Goal: Task Accomplishment & Management: Manage account settings

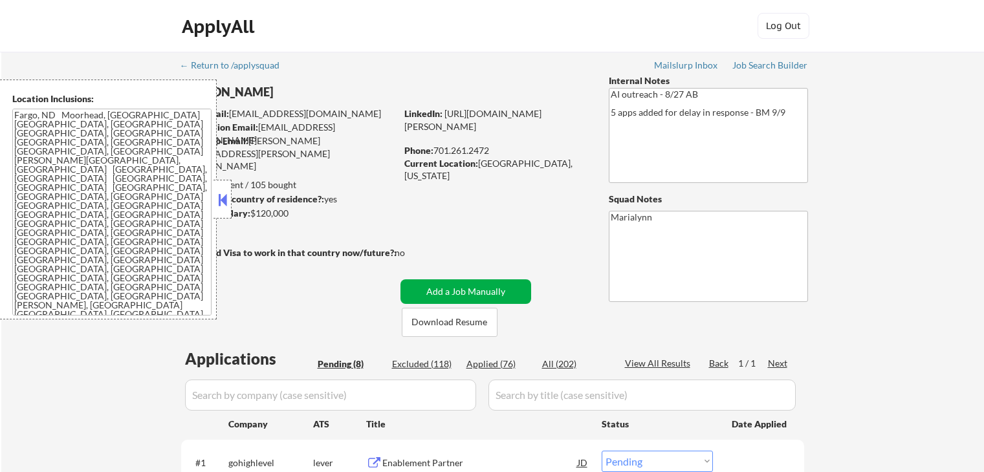
select select ""pending""
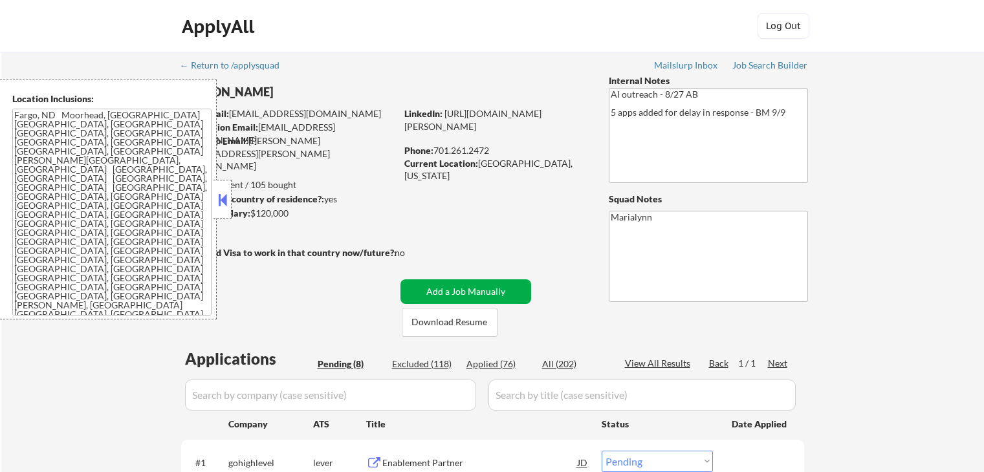
select select ""pending""
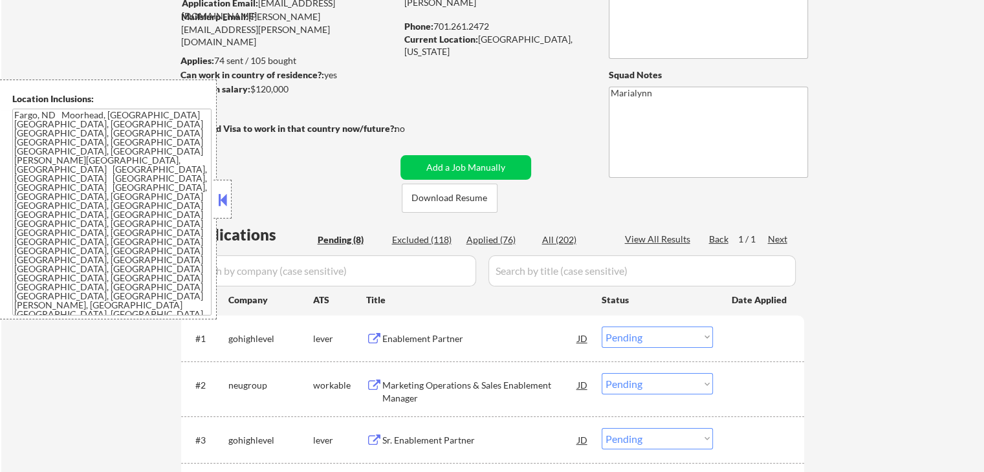
scroll to position [259, 0]
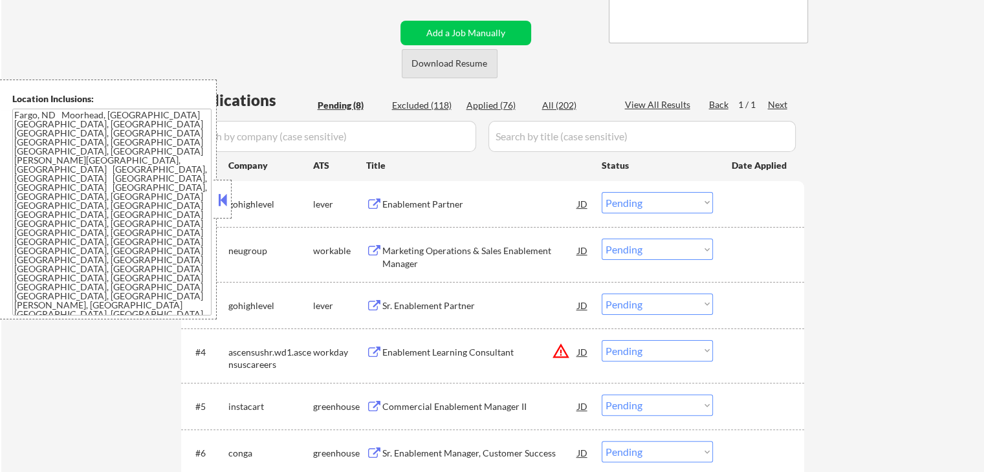
click at [466, 65] on button "Download Resume" at bounding box center [450, 63] width 96 height 29
click at [215, 197] on div at bounding box center [222, 199] width 18 height 39
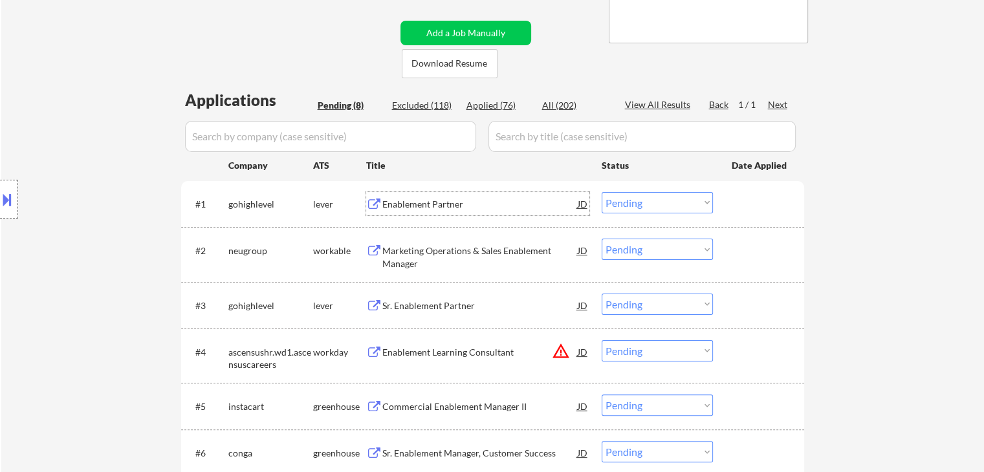
click at [422, 205] on div "Enablement Partner" at bounding box center [479, 204] width 195 height 13
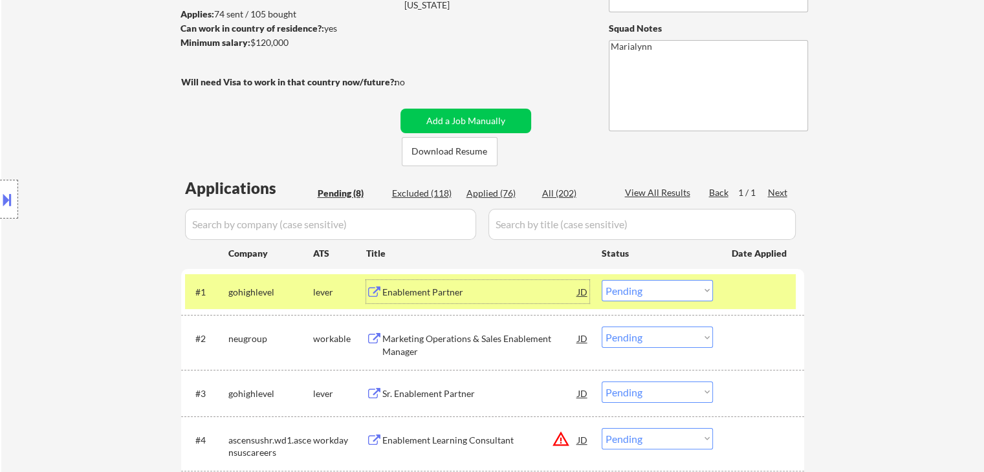
scroll to position [65, 0]
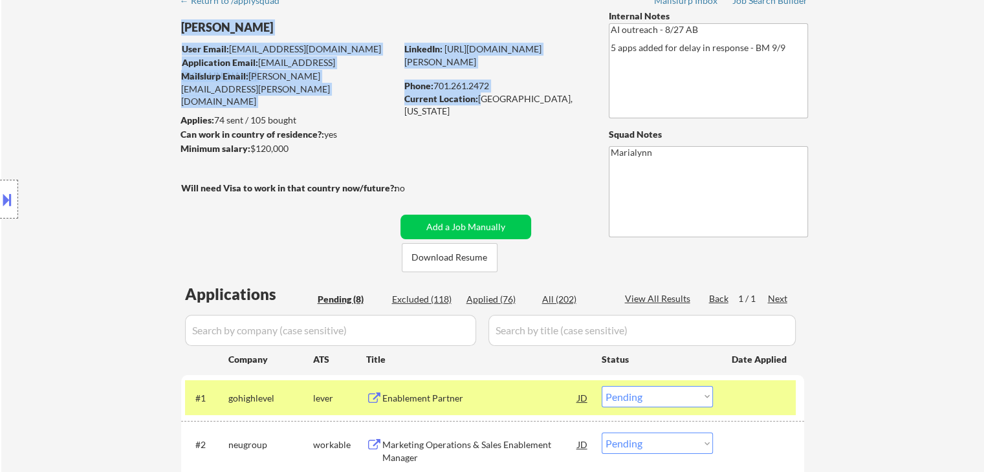
drag, startPoint x: 477, startPoint y: 98, endPoint x: 559, endPoint y: 102, distance: 82.2
click at [588, 99] on div "LinkedIn: https://www.linkedin.com/in/shannon-kirby-68a89431/ Phone: 701.261.24…" at bounding box center [496, 74] width 185 height 63
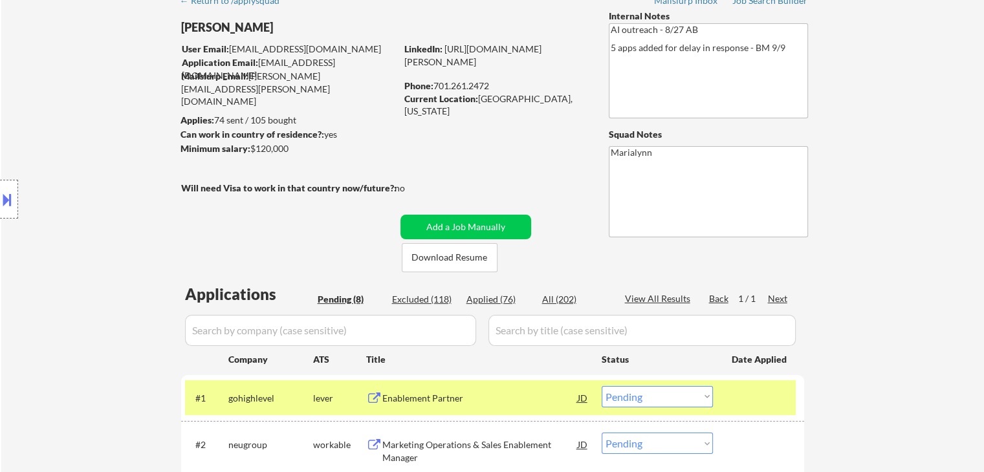
drag, startPoint x: 557, startPoint y: 100, endPoint x: 525, endPoint y: 100, distance: 33.0
click at [556, 100] on div "Current Location: West Fargo, North Dakota" at bounding box center [495, 104] width 183 height 25
drag, startPoint x: 479, startPoint y: 98, endPoint x: 581, endPoint y: 103, distance: 102.3
click at [581, 103] on div "Current Location: West Fargo, North Dakota" at bounding box center [495, 104] width 183 height 25
copy div "West Fargo, North Dakota"
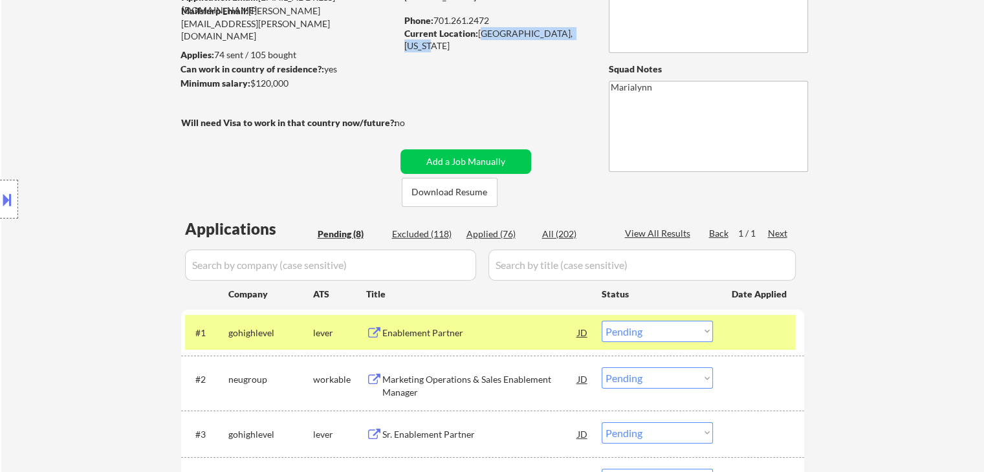
scroll to position [194, 0]
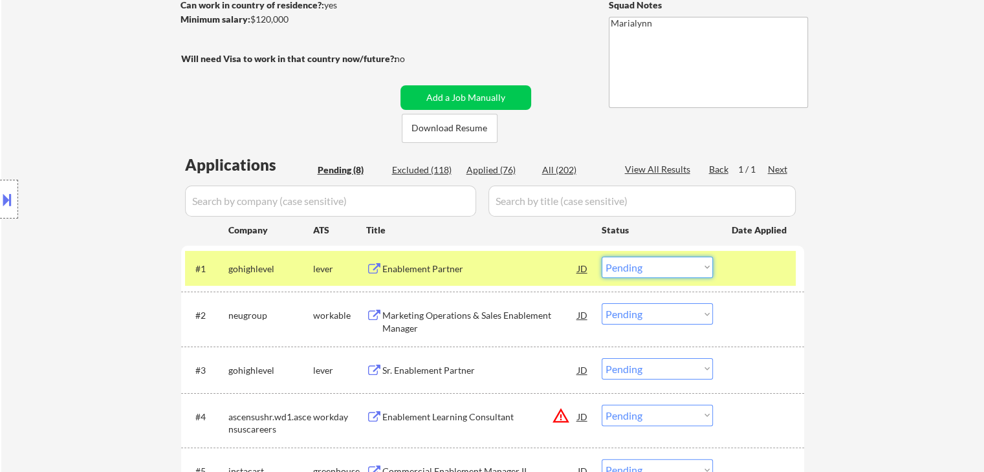
click at [639, 267] on select "Choose an option... Pending Applied Excluded (Questions) Excluded (Expired) Exc…" at bounding box center [656, 267] width 111 height 21
click at [601, 257] on select "Choose an option... Pending Applied Excluded (Questions) Excluded (Expired) Exc…" at bounding box center [656, 267] width 111 height 21
select select ""pending""
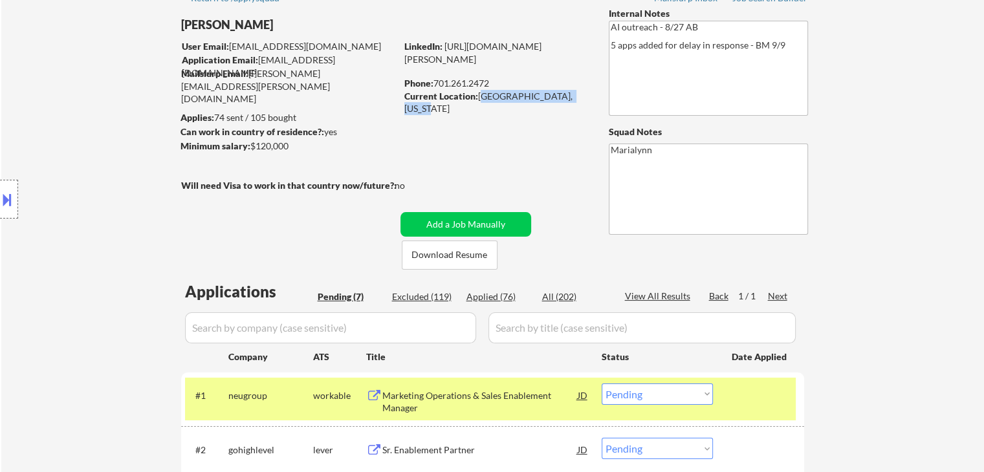
scroll to position [129, 0]
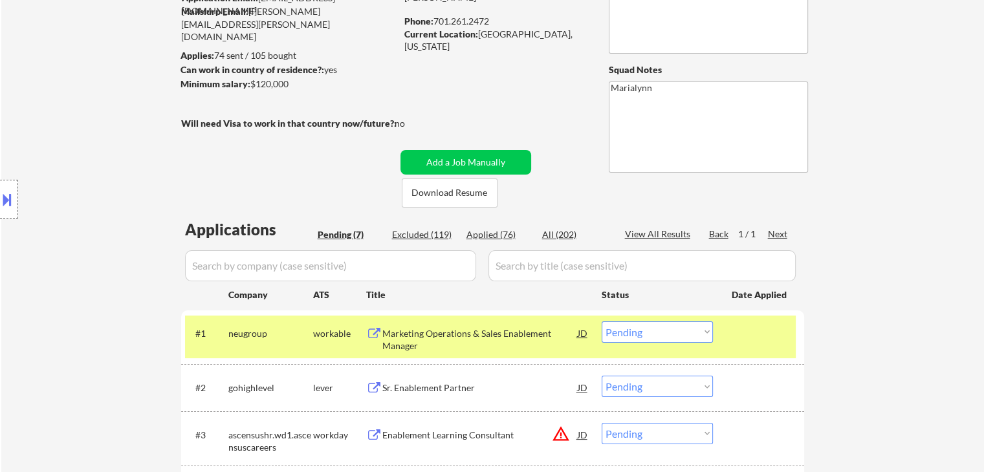
click at [398, 260] on input "input" at bounding box center [330, 265] width 291 height 31
paste input "gohighlevel"
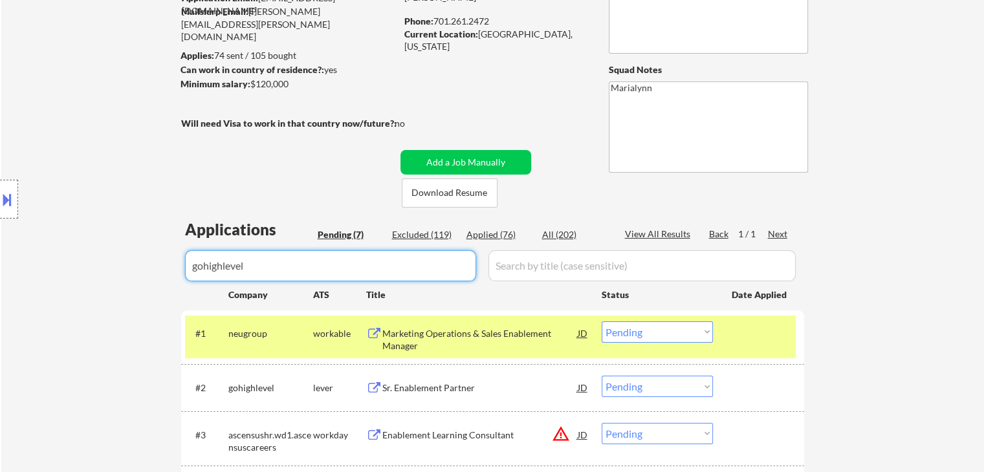
type input "gohighlevel"
click at [561, 239] on div "All (202)" at bounding box center [574, 234] width 65 height 13
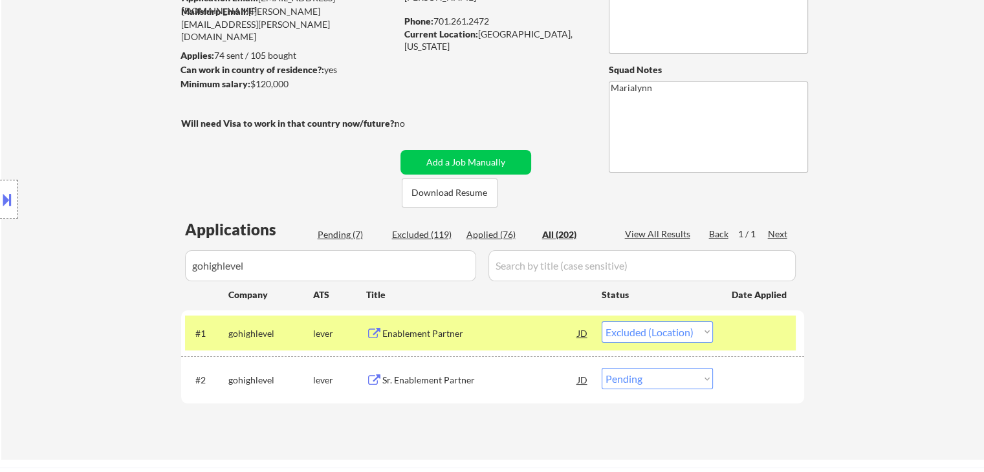
click at [673, 332] on select "Choose an option... Pending Applied Excluded (Questions) Excluded (Expired) Exc…" at bounding box center [656, 331] width 111 height 21
select select ""excluded""
click at [601, 321] on select "Choose an option... Pending Applied Excluded (Questions) Excluded (Expired) Exc…" at bounding box center [656, 331] width 111 height 21
click at [413, 380] on div "Sr. Enablement Partner" at bounding box center [479, 380] width 195 height 13
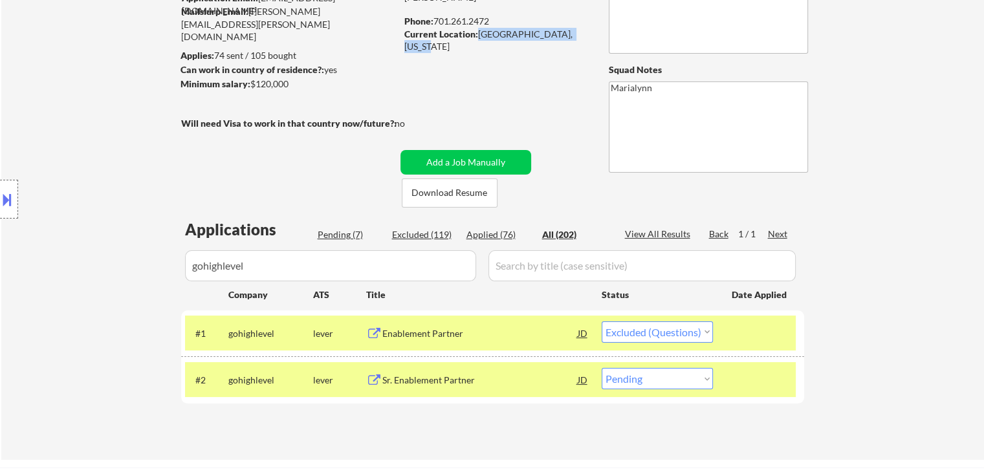
drag, startPoint x: 479, startPoint y: 36, endPoint x: 573, endPoint y: 36, distance: 94.4
click at [582, 34] on div "Current Location: West Fargo, North Dakota" at bounding box center [495, 40] width 183 height 25
copy div "[GEOGRAPHIC_DATA], [US_STATE]"
click at [10, 199] on button at bounding box center [7, 199] width 14 height 21
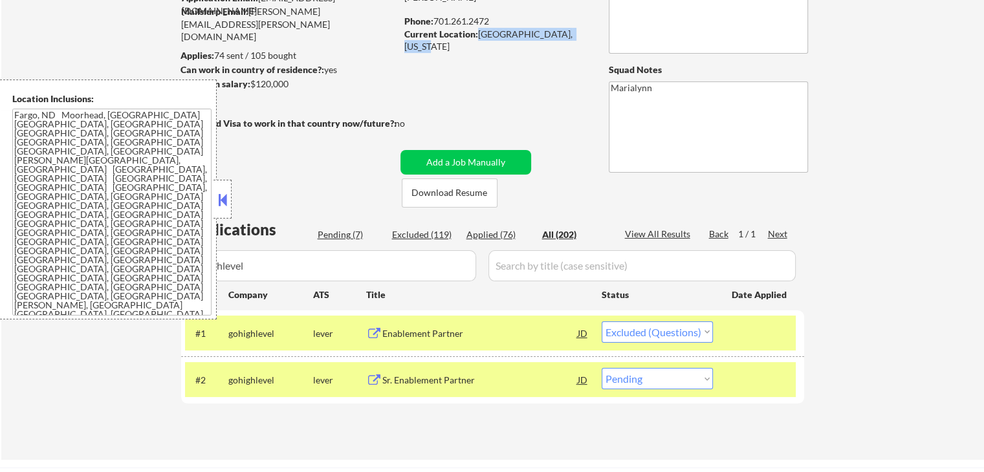
click at [667, 376] on select "Choose an option... Pending Applied Excluded (Questions) Excluded (Expired) Exc…" at bounding box center [656, 378] width 111 height 21
select select ""excluded""
click at [601, 368] on select "Choose an option... Pending Applied Excluded (Questions) Excluded (Expired) Exc…" at bounding box center [656, 378] width 111 height 21
click at [419, 334] on div "Enablement Partner" at bounding box center [479, 333] width 195 height 13
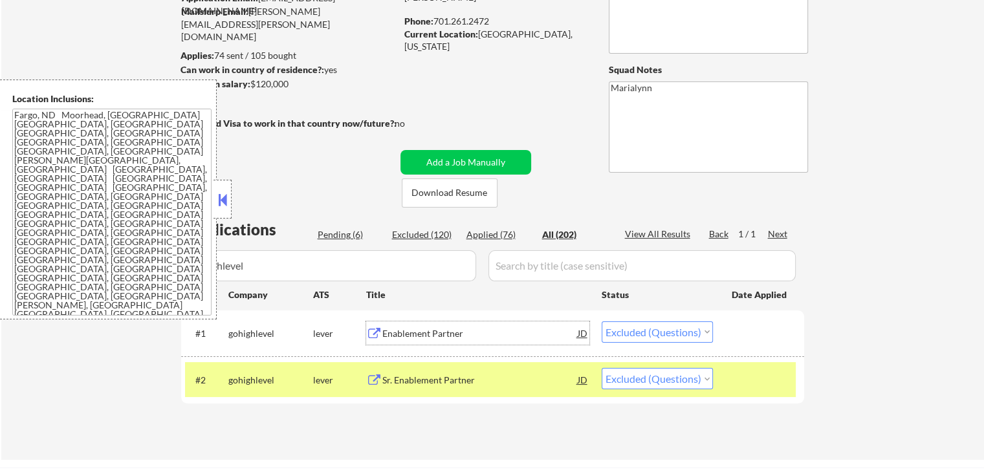
click at [347, 237] on div "Pending (6)" at bounding box center [350, 234] width 65 height 13
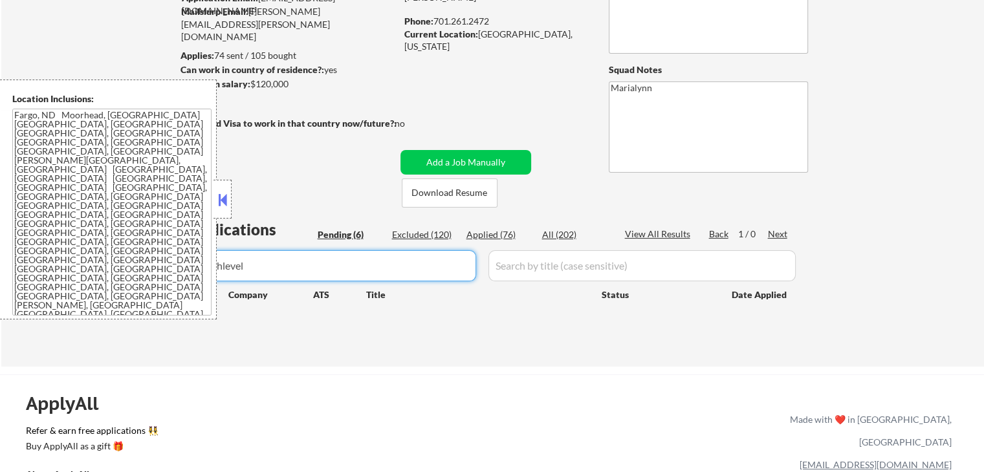
drag, startPoint x: 305, startPoint y: 279, endPoint x: 21, endPoint y: 244, distance: 286.0
click at [21, 244] on body "← Return to /applysquad Mailslurp Inbox Job Search Builder Shannon Kirby User E…" at bounding box center [492, 107] width 984 height 472
select select ""pending""
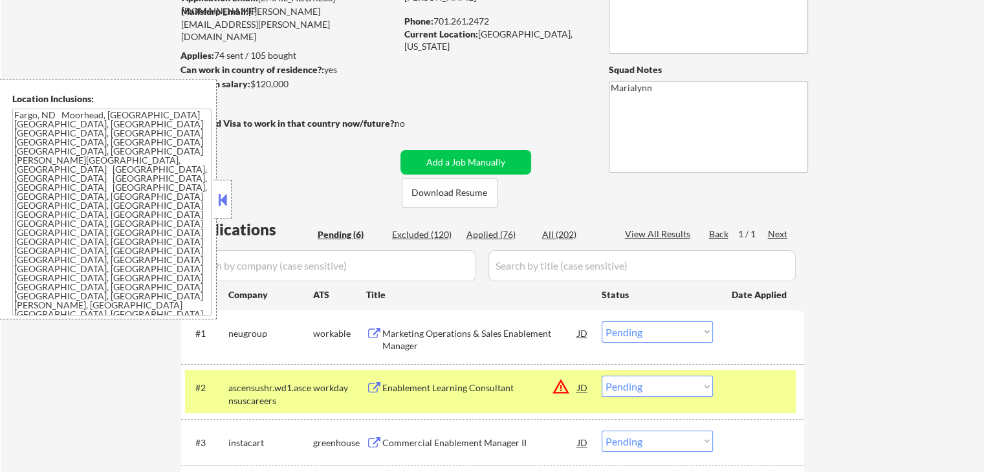
click at [226, 195] on button at bounding box center [222, 199] width 14 height 19
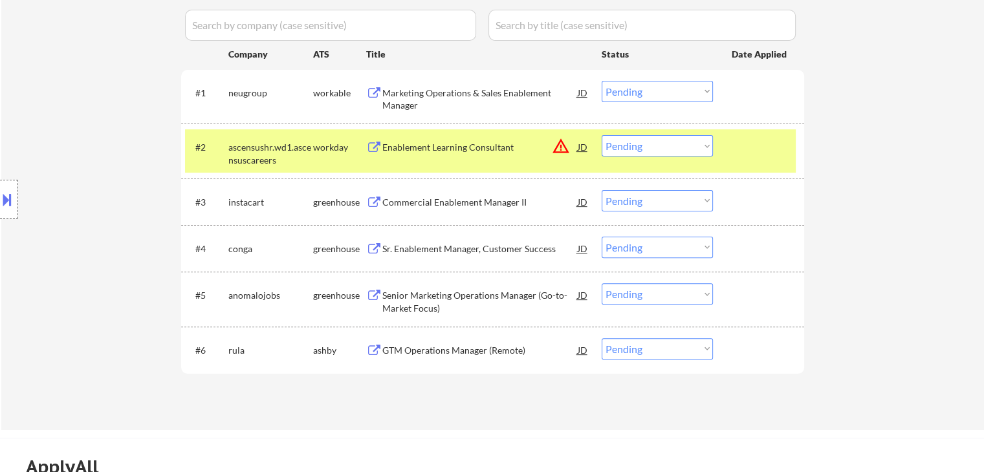
scroll to position [388, 0]
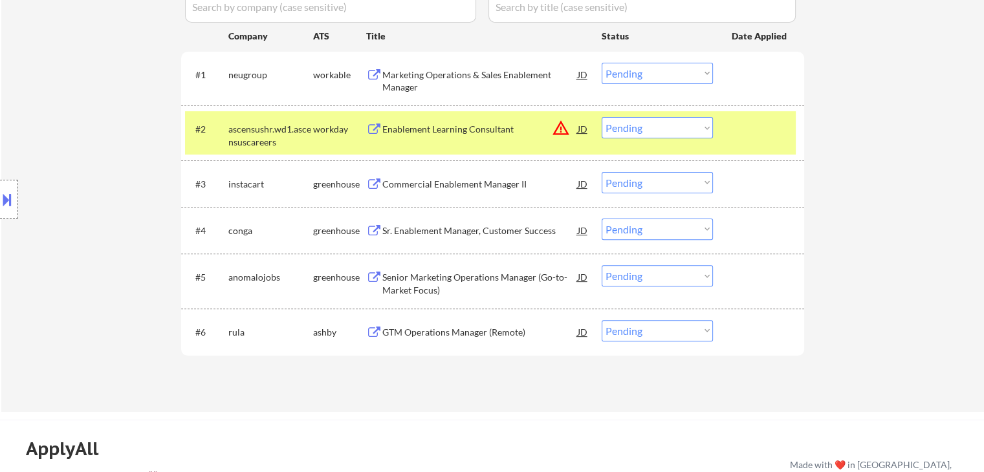
click at [327, 124] on div "workday" at bounding box center [339, 129] width 53 height 13
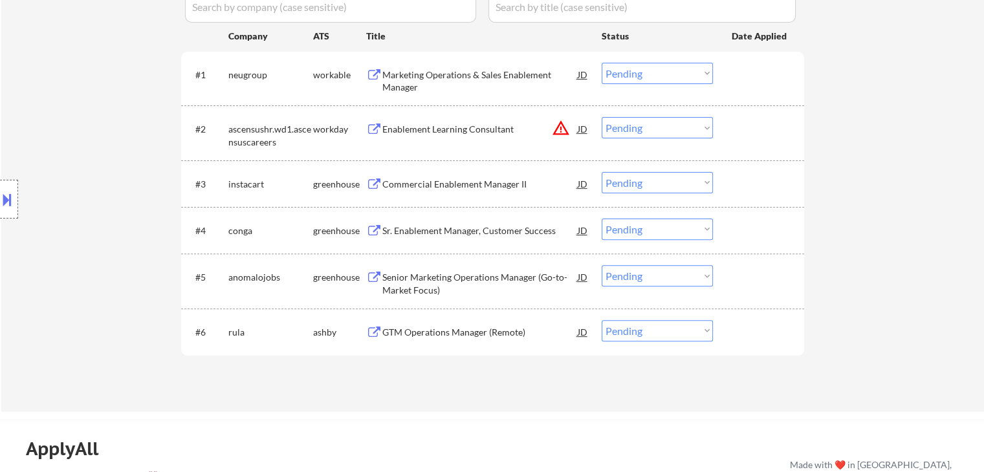
click at [434, 72] on div "Marketing Operations & Sales Enablement Manager" at bounding box center [479, 81] width 195 height 25
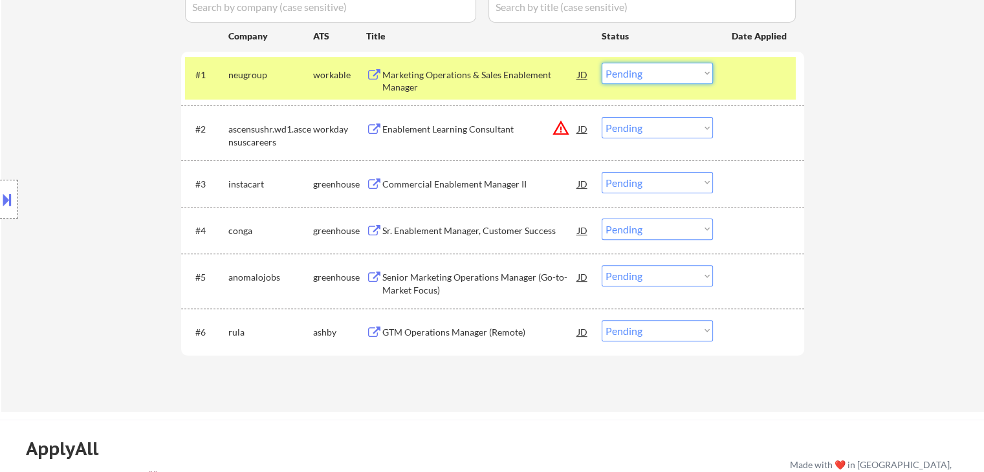
click at [651, 79] on select "Choose an option... Pending Applied Excluded (Questions) Excluded (Expired) Exc…" at bounding box center [656, 73] width 111 height 21
click at [601, 63] on select "Choose an option... Pending Applied Excluded (Questions) Excluded (Expired) Exc…" at bounding box center [656, 73] width 111 height 21
select select ""pending""
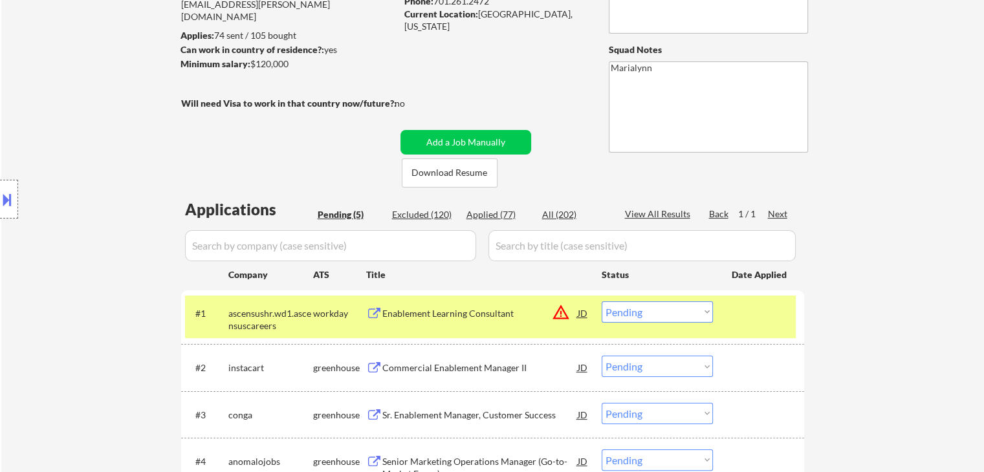
scroll to position [194, 0]
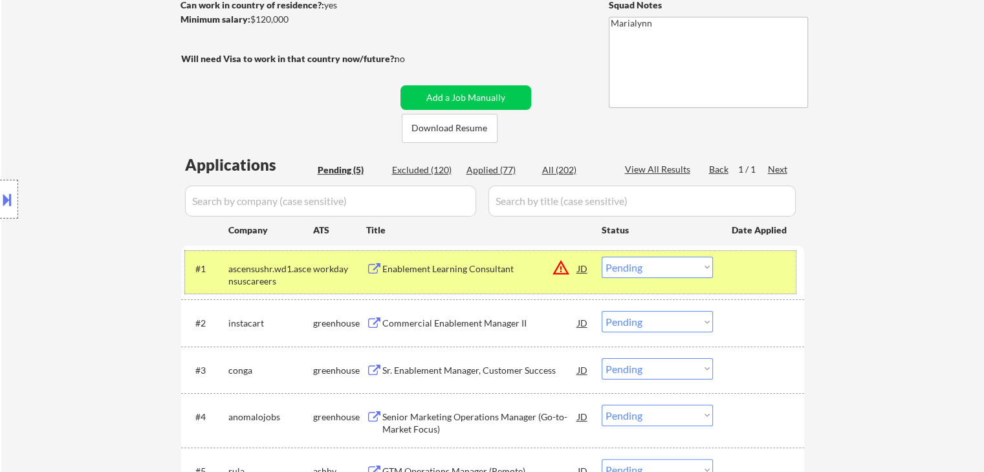
click at [329, 263] on div "workday" at bounding box center [339, 269] width 53 height 13
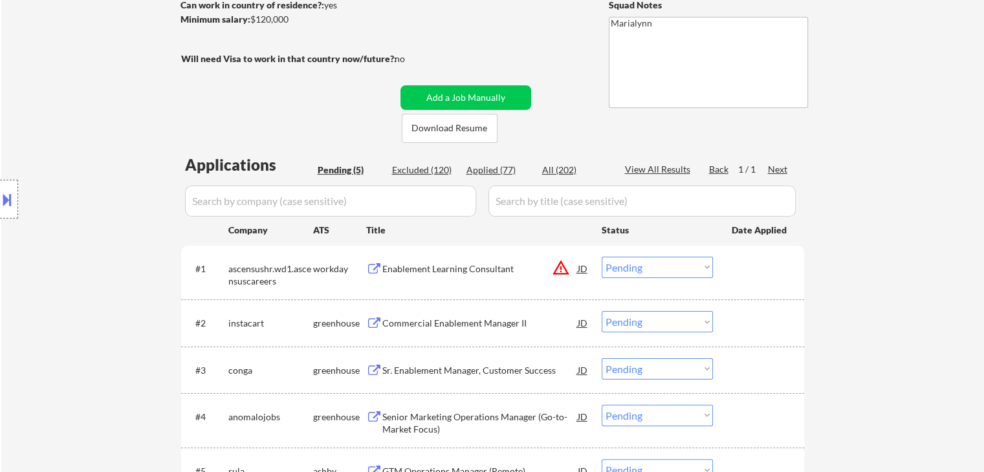
click at [434, 319] on div "Commercial Enablement Manager II" at bounding box center [479, 323] width 195 height 13
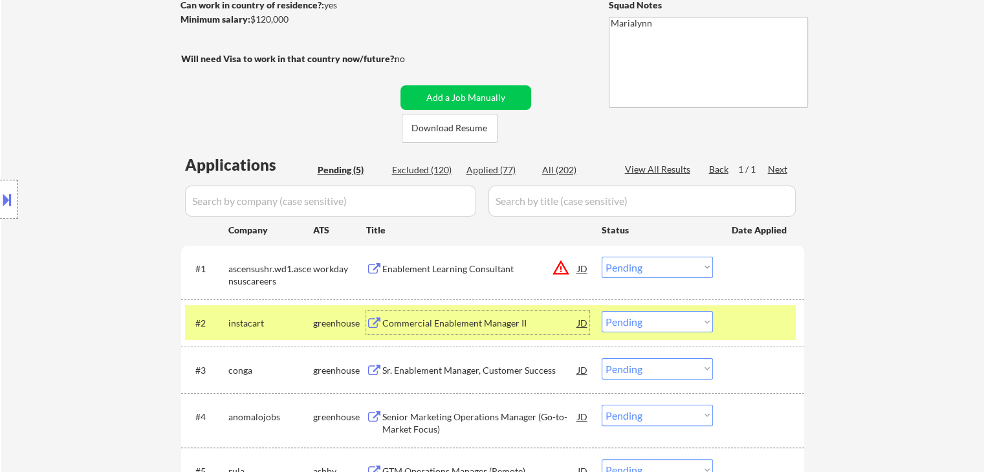
click at [644, 316] on select "Choose an option... Pending Applied Excluded (Questions) Excluded (Expired) Exc…" at bounding box center [656, 321] width 111 height 21
click at [601, 311] on select "Choose an option... Pending Applied Excluded (Questions) Excluded (Expired) Exc…" at bounding box center [656, 321] width 111 height 21
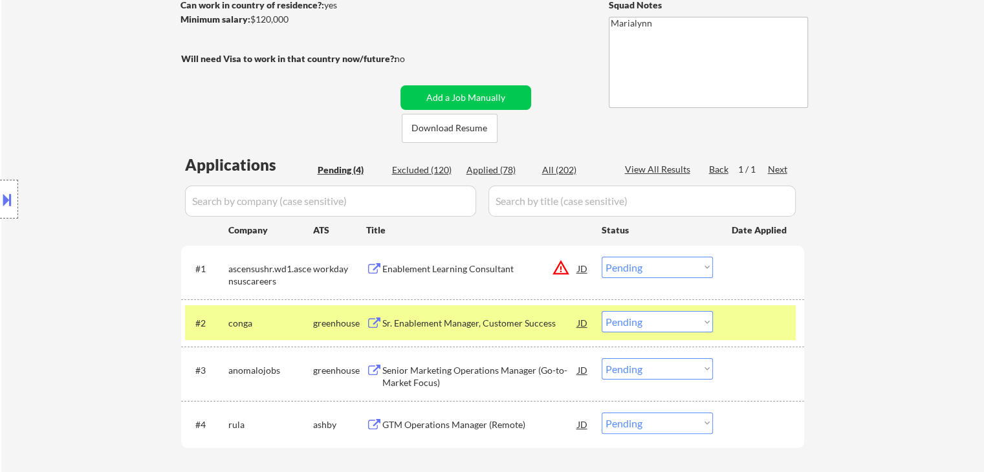
click at [404, 324] on div "Sr. Enablement Manager, Customer Success" at bounding box center [479, 323] width 195 height 13
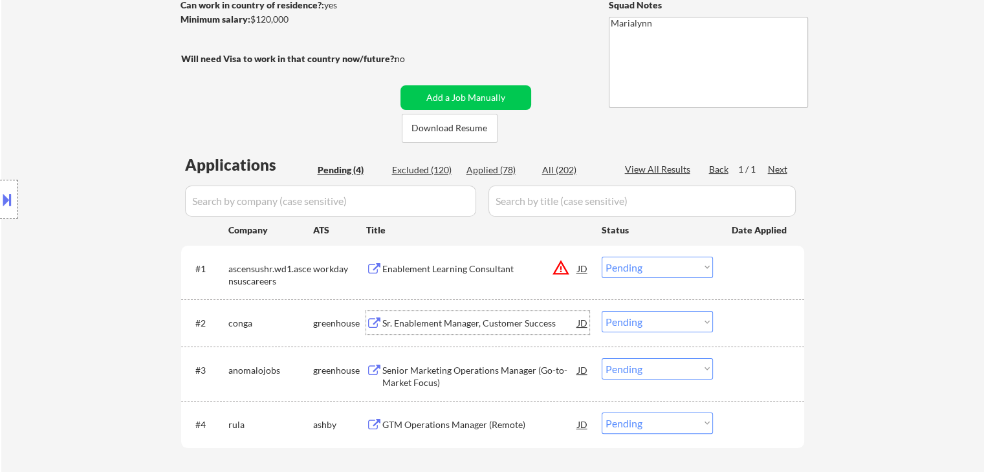
drag, startPoint x: 645, startPoint y: 322, endPoint x: 660, endPoint y: 331, distance: 16.9
click at [647, 325] on select "Choose an option... Pending Applied Excluded (Questions) Excluded (Expired) Exc…" at bounding box center [656, 321] width 111 height 21
click at [601, 311] on select "Choose an option... Pending Applied Excluded (Questions) Excluded (Expired) Exc…" at bounding box center [656, 321] width 111 height 21
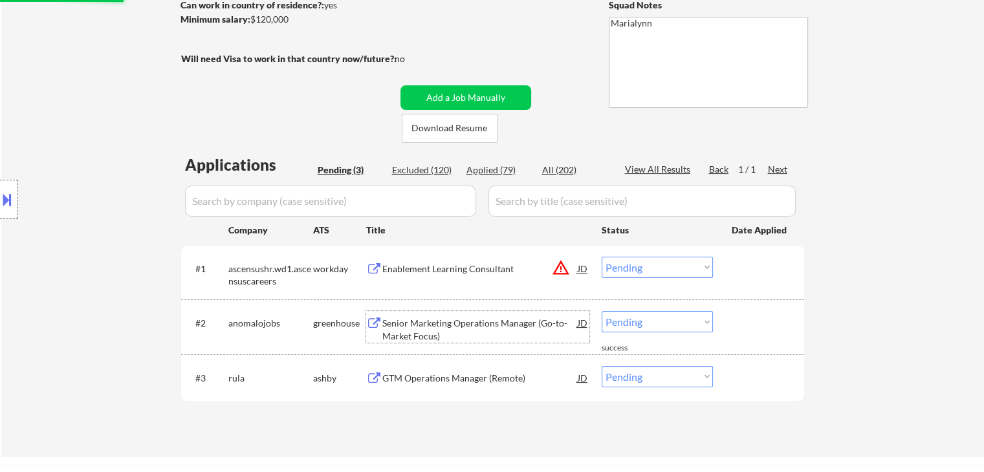
click at [440, 323] on div "Senior Marketing Operations Manager (Go-to-Market Focus)" at bounding box center [479, 329] width 195 height 25
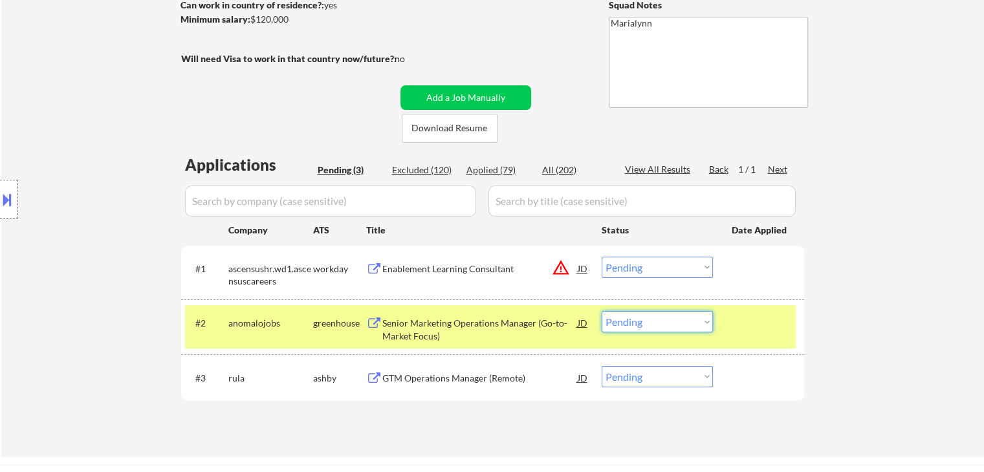
click at [631, 323] on select "Choose an option... Pending Applied Excluded (Questions) Excluded (Expired) Exc…" at bounding box center [656, 321] width 111 height 21
click at [601, 311] on select "Choose an option... Pending Applied Excluded (Questions) Excluded (Expired) Exc…" at bounding box center [656, 321] width 111 height 21
click at [473, 381] on div "Applications Pending (3) Excluded (120) Applied (79) All (202) View All Results…" at bounding box center [492, 293] width 623 height 279
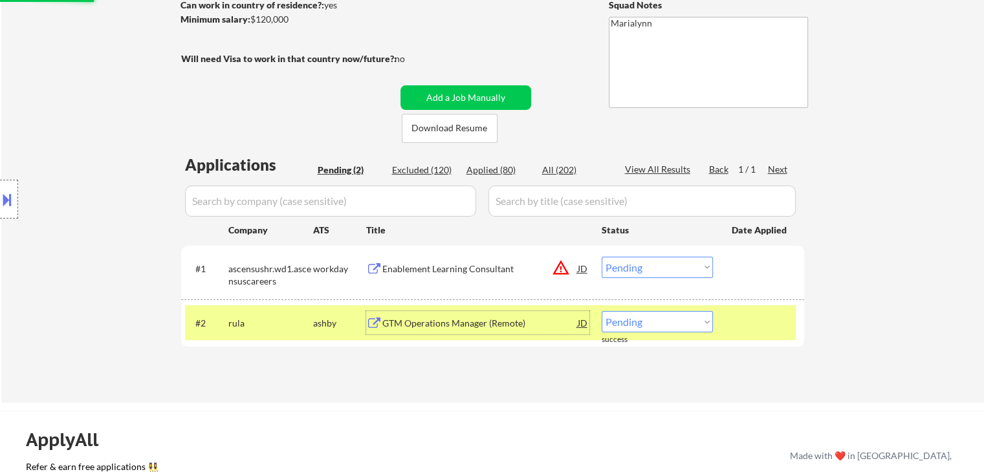
click at [438, 325] on div "GTM Operations Manager (Remote)" at bounding box center [479, 323] width 195 height 13
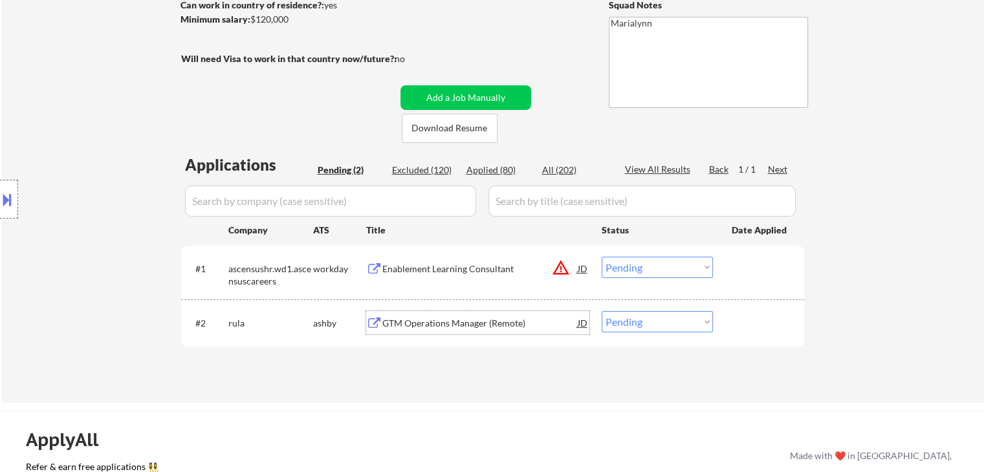
drag, startPoint x: 673, startPoint y: 324, endPoint x: 684, endPoint y: 328, distance: 12.3
click at [673, 324] on select "Choose an option... Pending Applied Excluded (Questions) Excluded (Expired) Exc…" at bounding box center [656, 321] width 111 height 21
select select ""excluded""
click at [601, 311] on select "Choose an option... Pending Applied Excluded (Questions) Excluded (Expired) Exc…" at bounding box center [656, 321] width 111 height 21
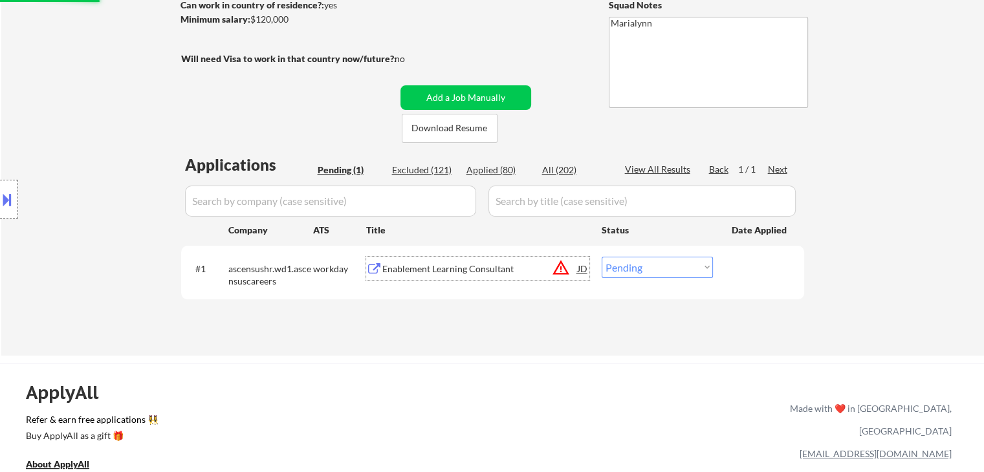
click at [451, 270] on div "Enablement Learning Consultant" at bounding box center [479, 269] width 195 height 13
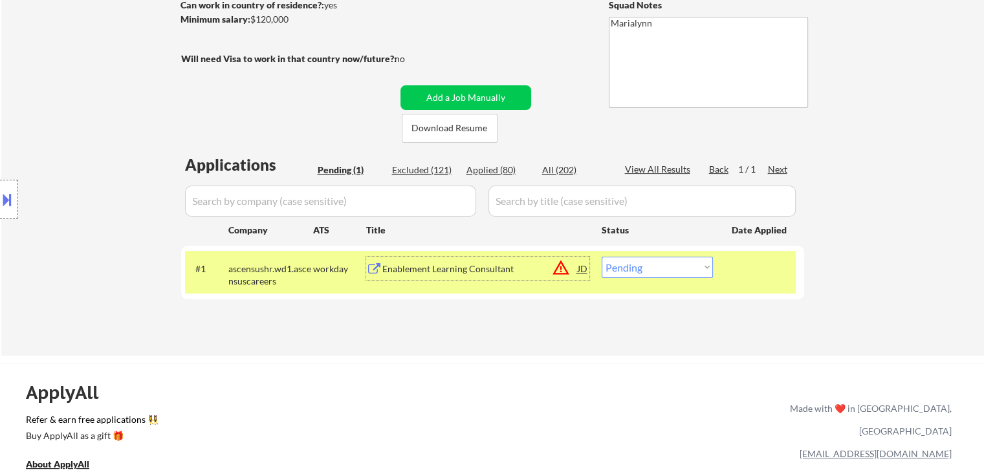
drag, startPoint x: 633, startPoint y: 265, endPoint x: 642, endPoint y: 277, distance: 14.9
click at [633, 265] on select "Choose an option... Pending Applied Excluded (Questions) Excluded (Expired) Exc…" at bounding box center [656, 267] width 111 height 21
select select ""applied""
click at [601, 257] on select "Choose an option... Pending Applied Excluded (Questions) Excluded (Expired) Exc…" at bounding box center [656, 267] width 111 height 21
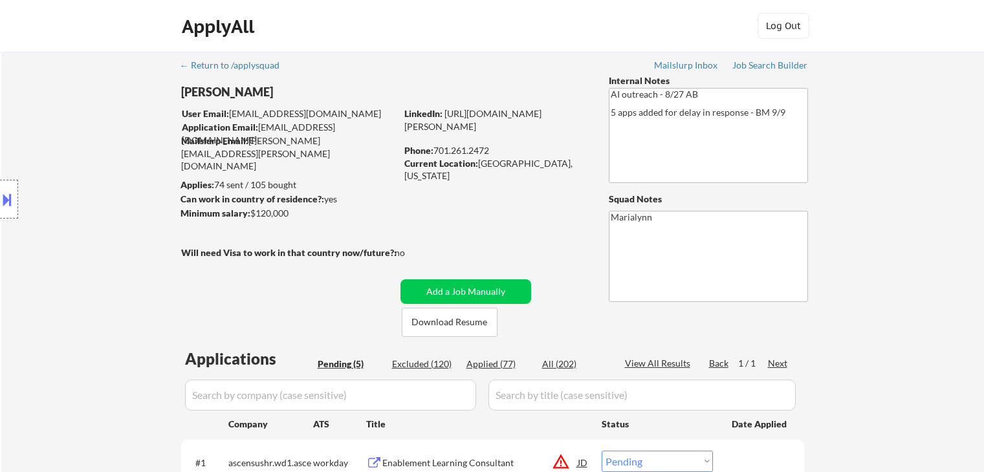
select select ""pending""
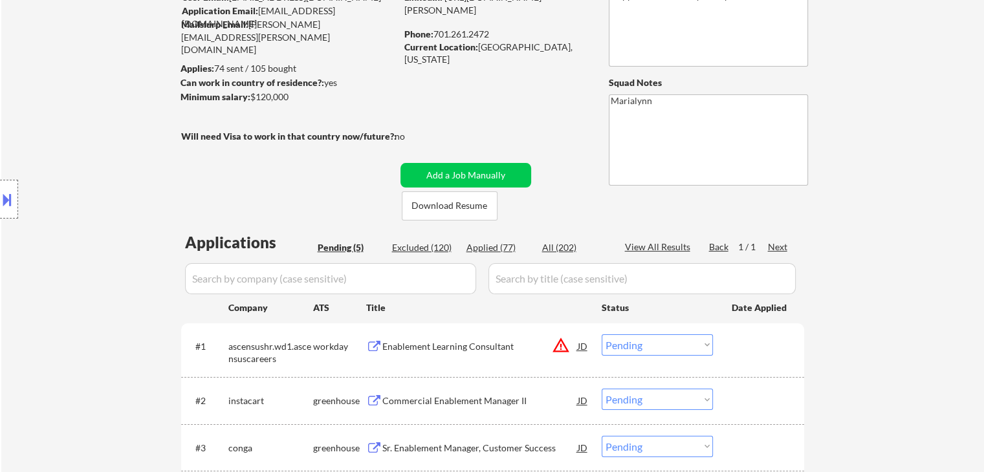
scroll to position [129, 0]
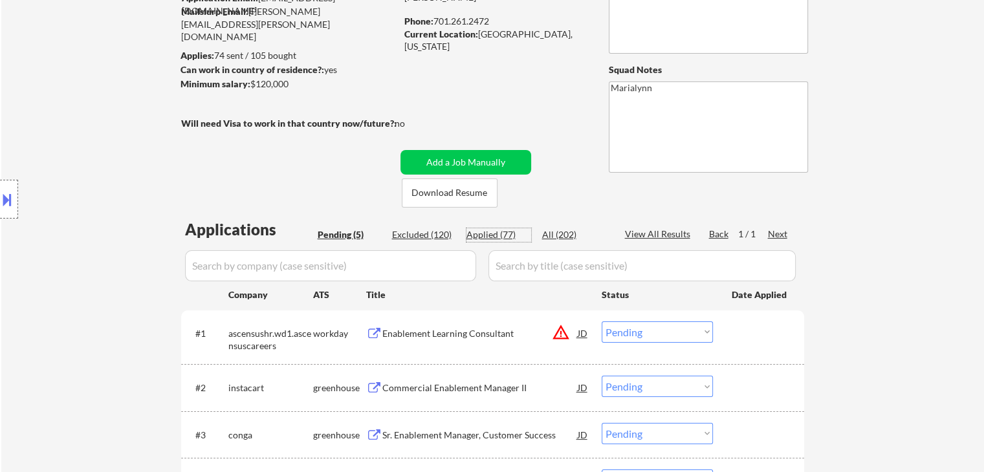
click at [482, 233] on div "Applied (77)" at bounding box center [498, 234] width 65 height 13
select select ""applied""
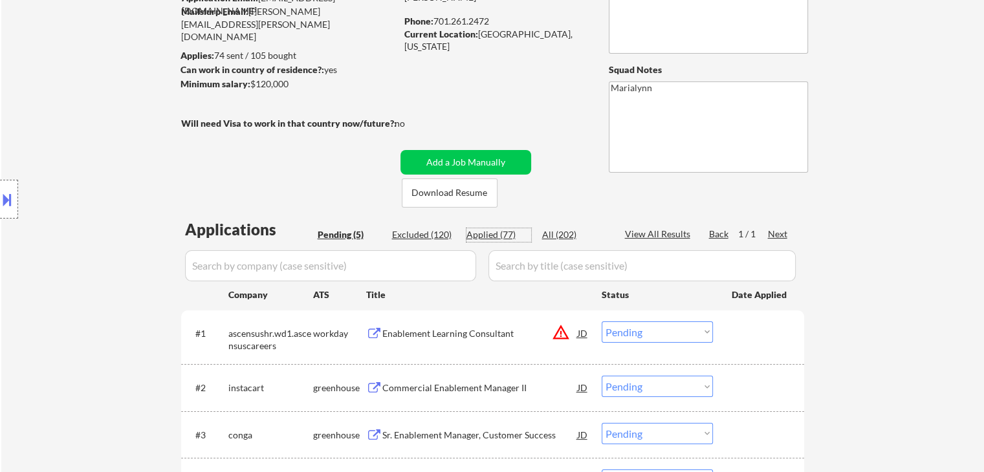
select select ""applied""
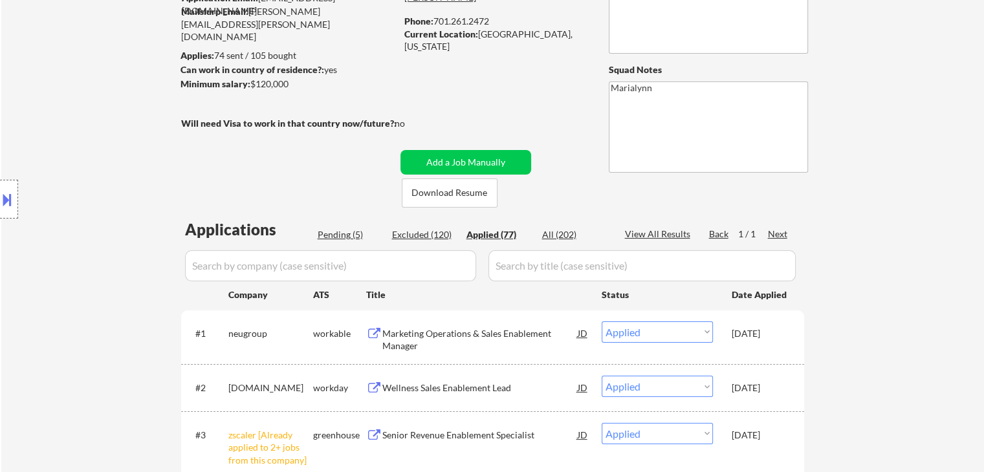
select select ""applied""
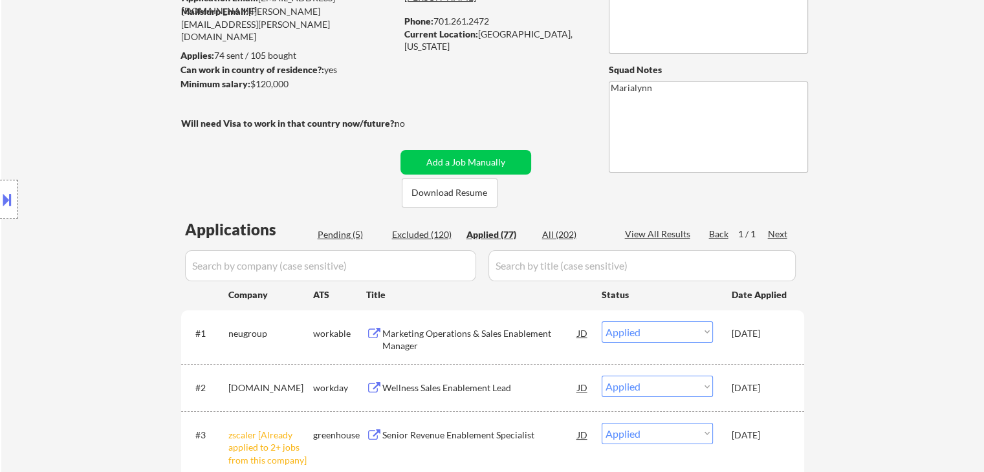
select select ""applied""
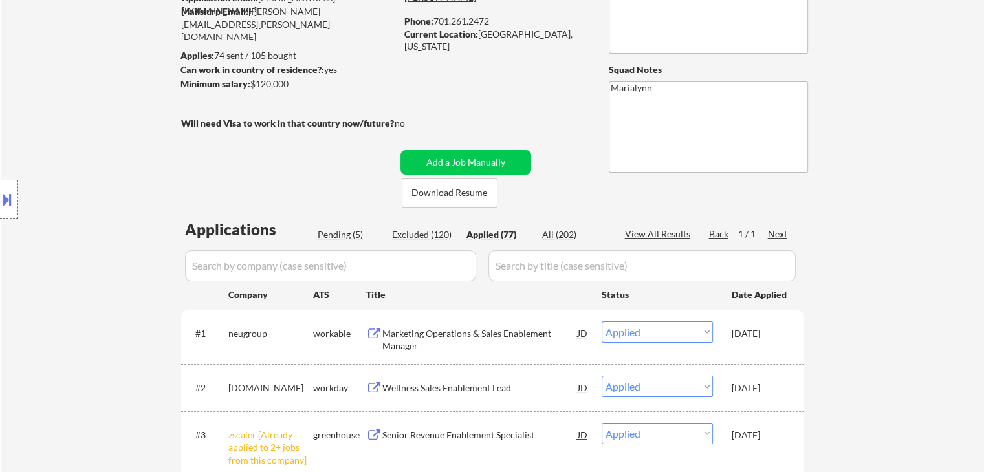
select select ""applied""
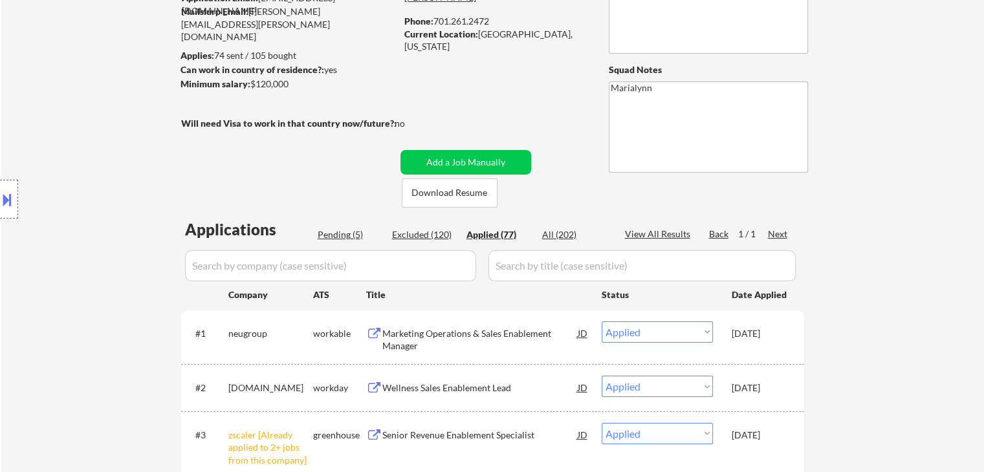
select select ""applied""
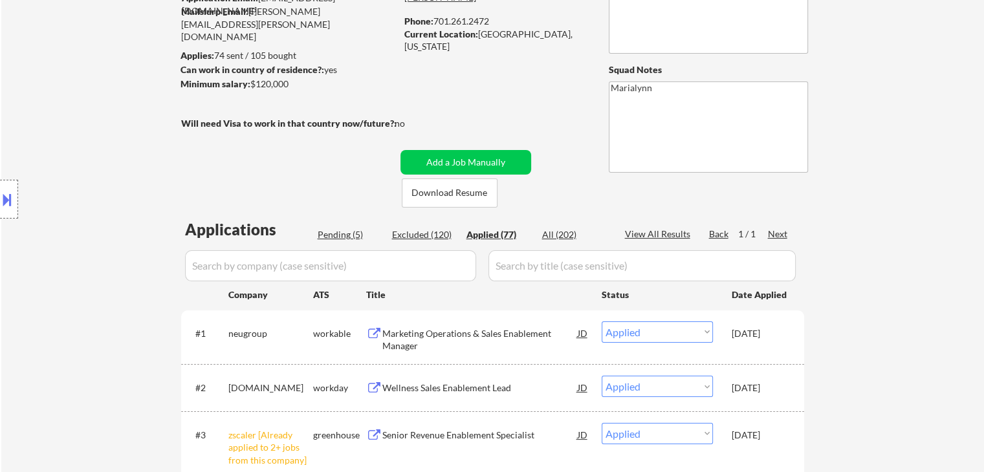
select select ""applied""
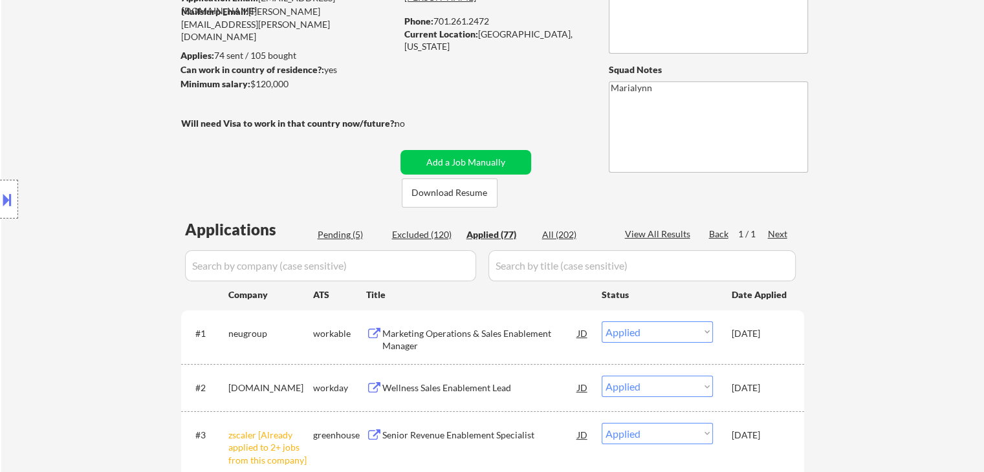
select select ""applied""
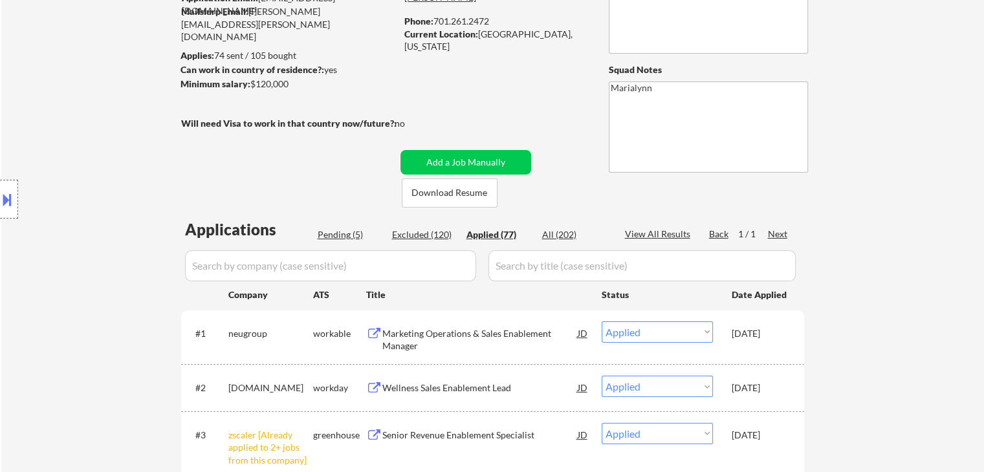
select select ""applied""
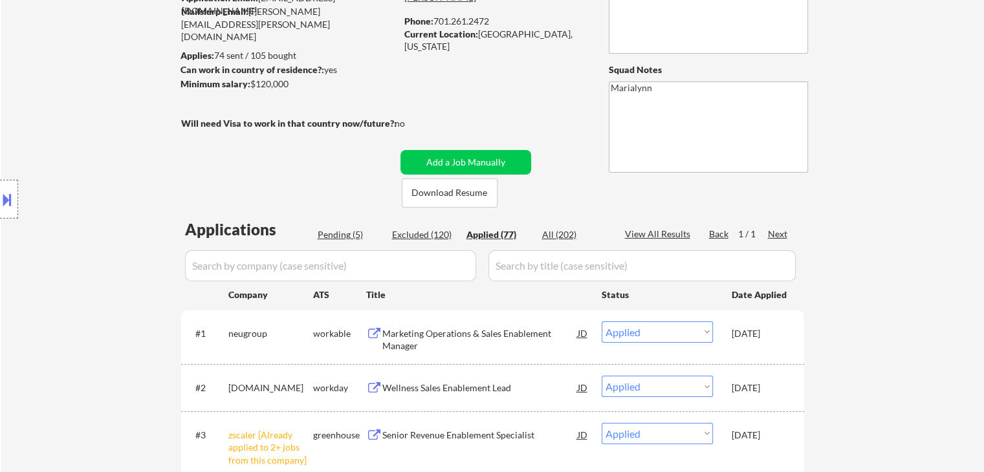
select select ""applied""
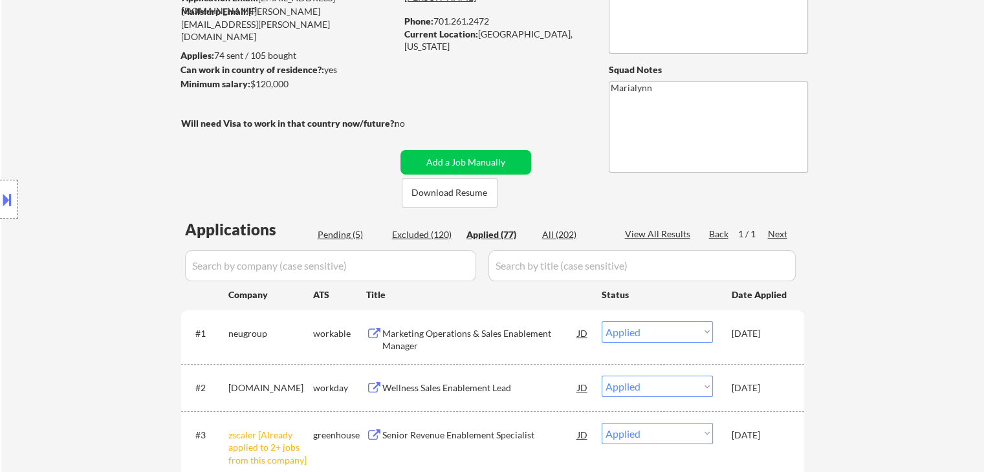
select select ""applied""
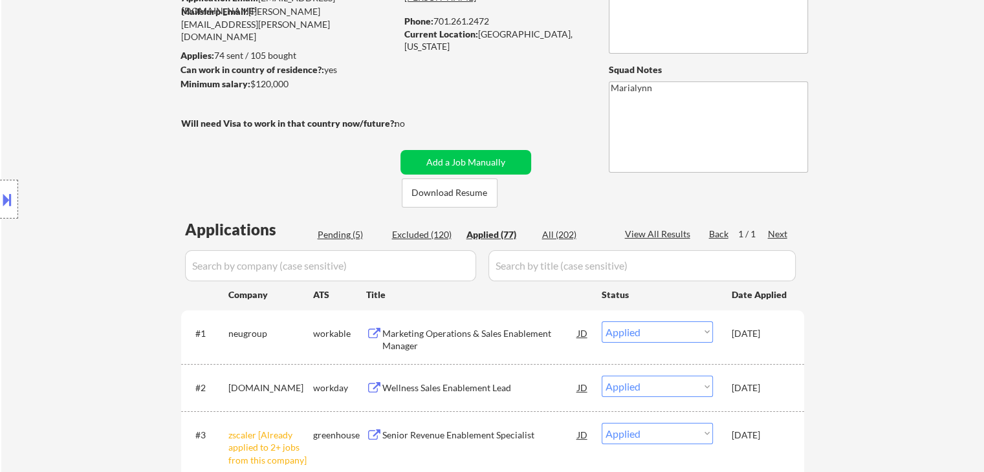
select select ""applied""
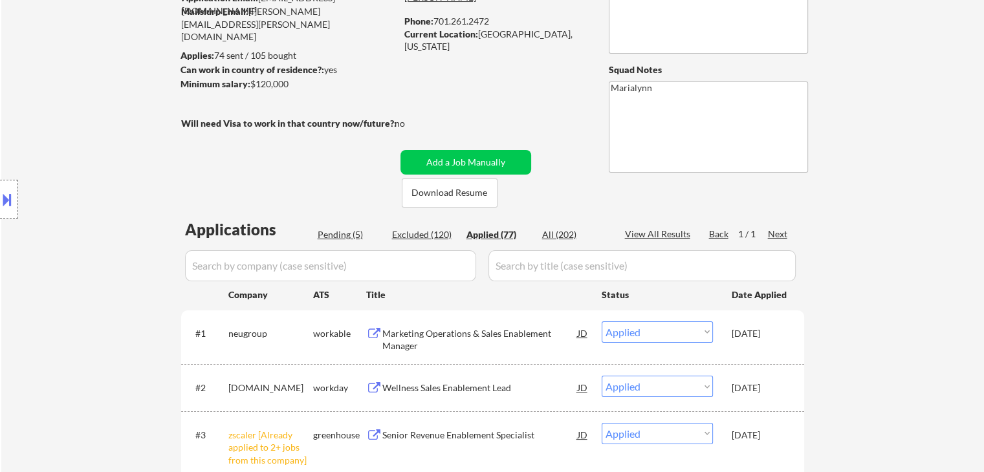
select select ""applied""
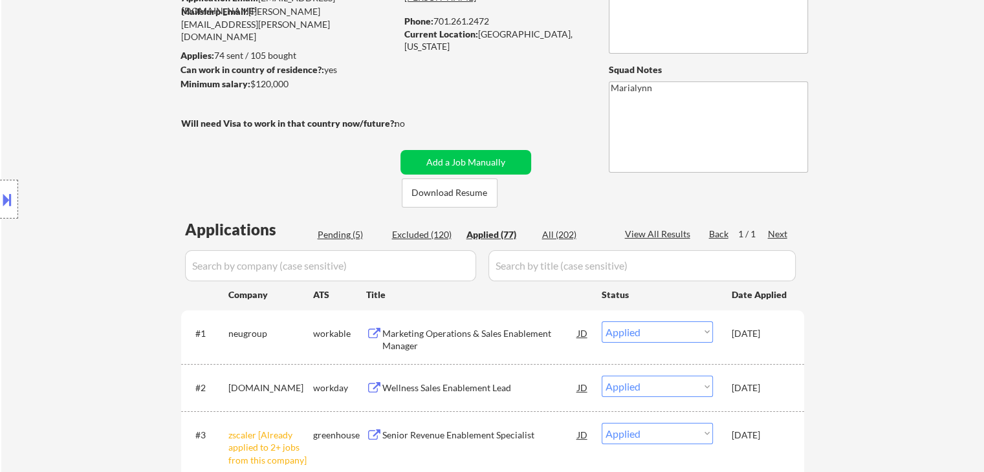
select select ""applied""
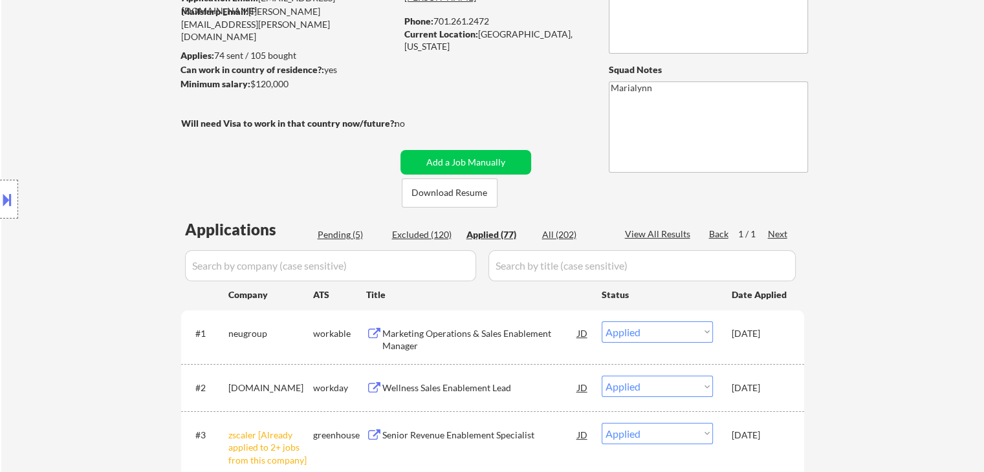
select select ""applied""
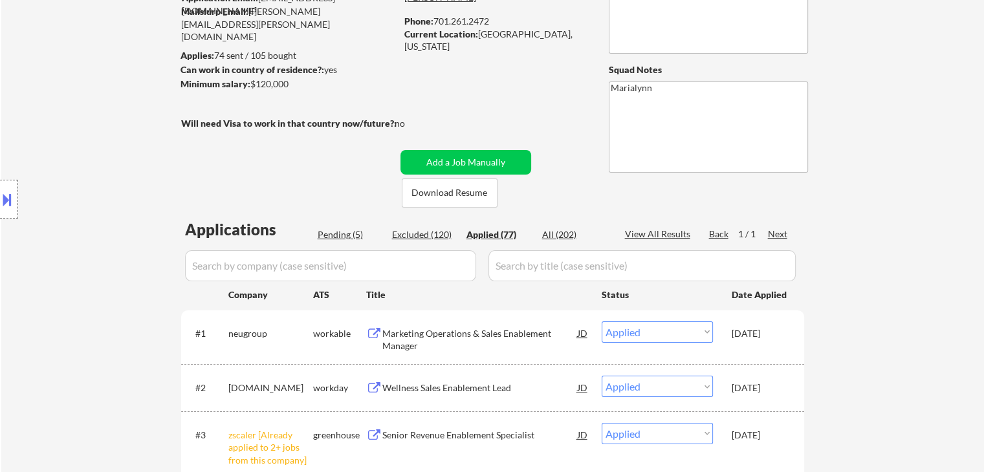
select select ""applied""
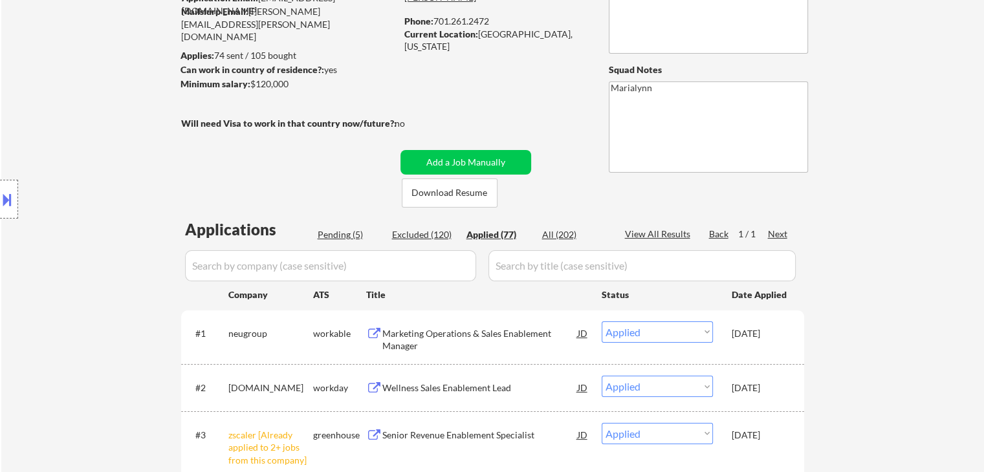
select select ""applied""
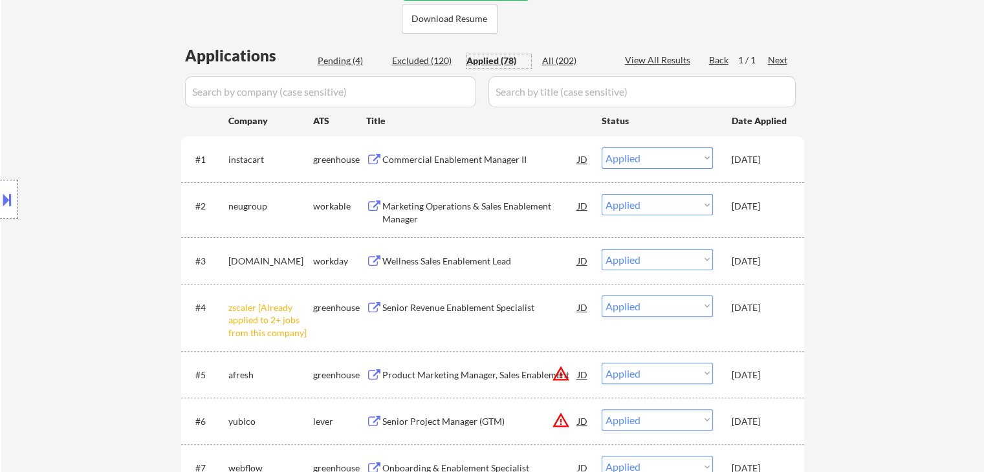
scroll to position [323, 0]
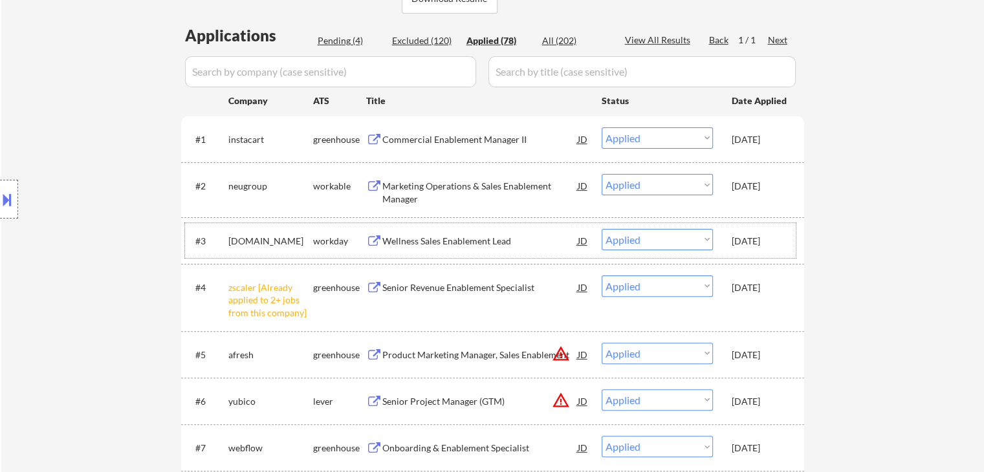
drag, startPoint x: 237, startPoint y: 238, endPoint x: 234, endPoint y: 208, distance: 29.9
click at [235, 235] on div "[DOMAIN_NAME]" at bounding box center [270, 241] width 85 height 13
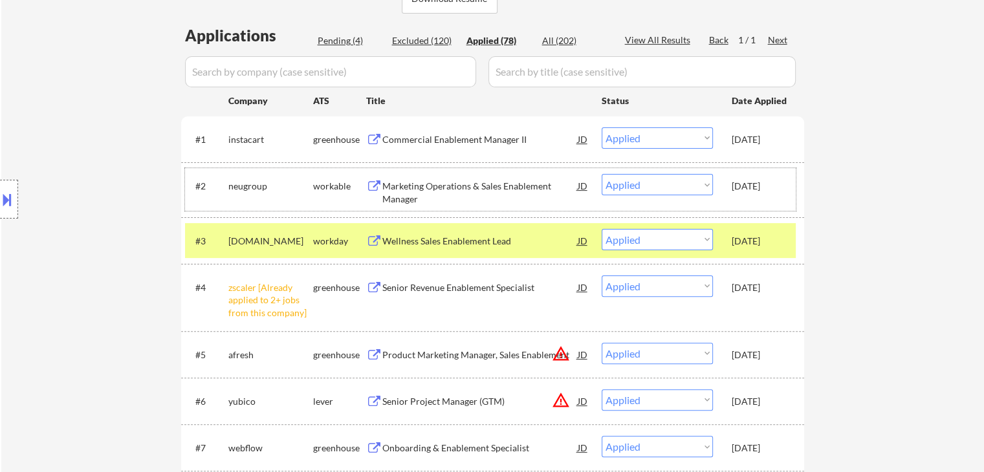
drag, startPoint x: 237, startPoint y: 181, endPoint x: 241, endPoint y: 131, distance: 49.9
click at [238, 180] on div "neugroup" at bounding box center [270, 186] width 85 height 13
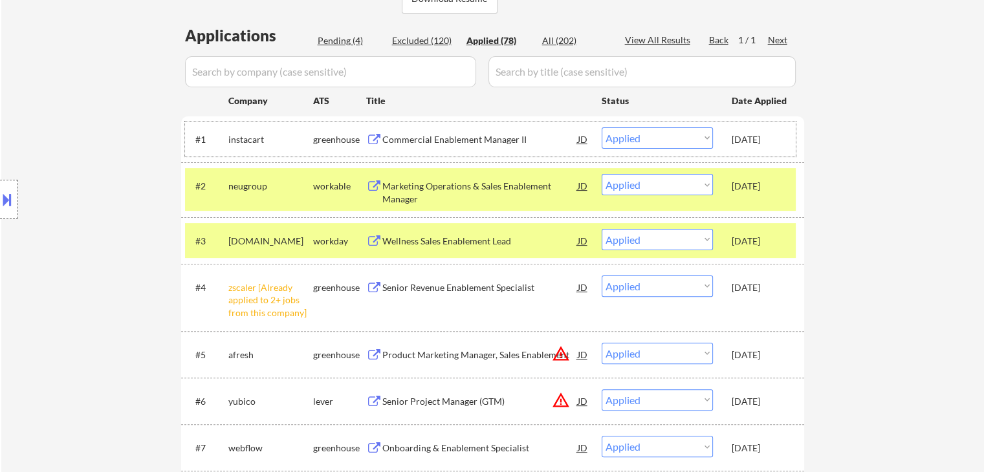
click at [240, 127] on div "instacart" at bounding box center [270, 138] width 85 height 23
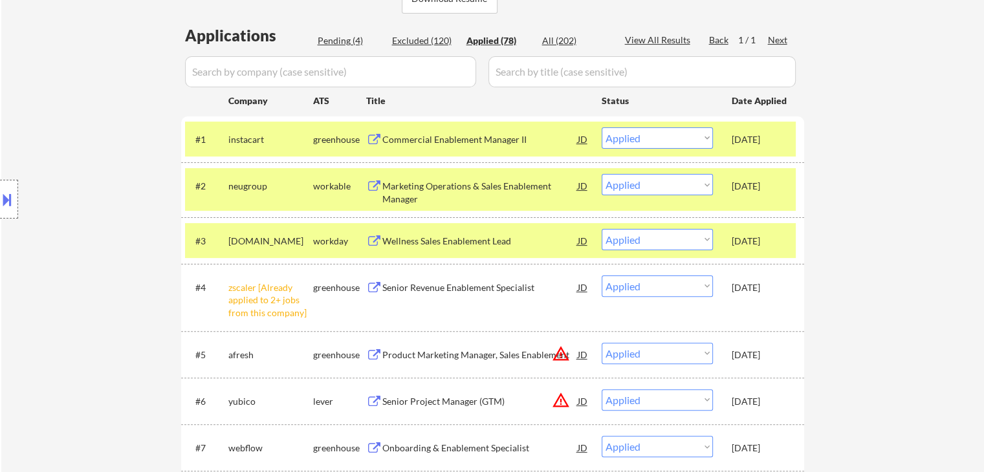
scroll to position [388, 0]
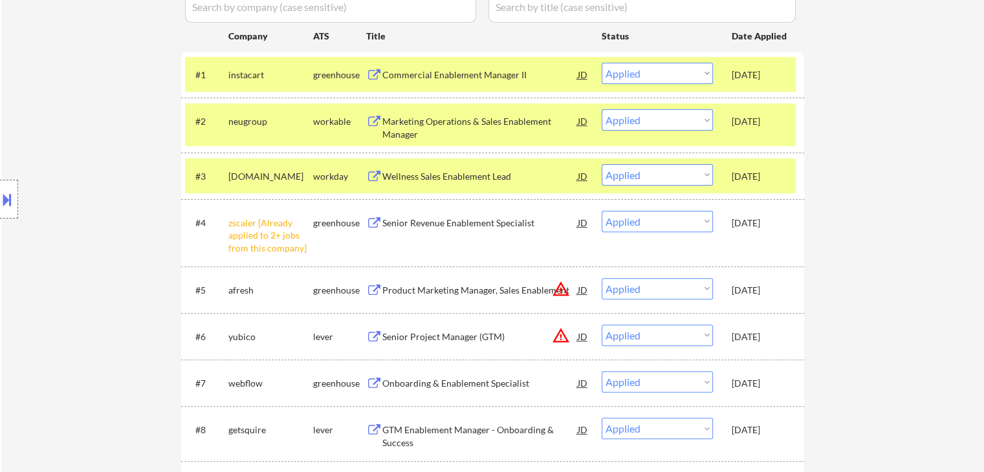
select select ""applied""
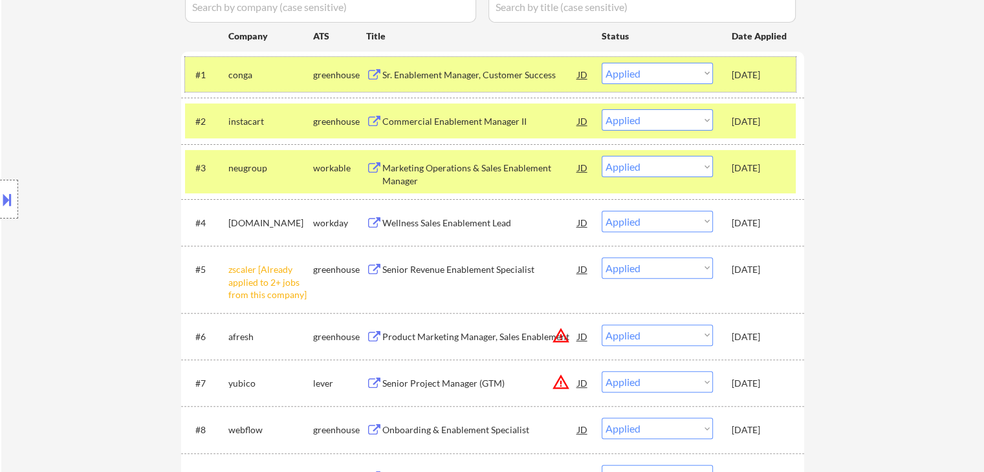
click at [754, 223] on div "[DATE]" at bounding box center [759, 223] width 57 height 13
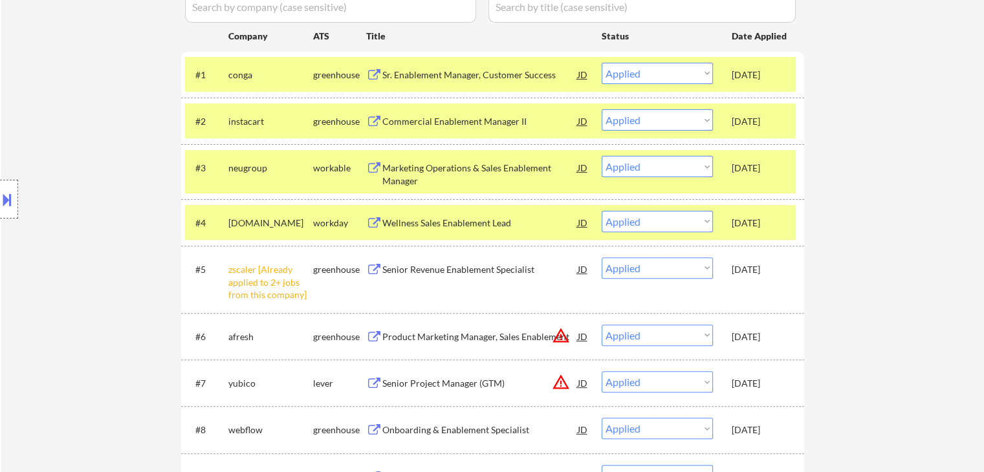
click at [756, 177] on div "[DATE]" at bounding box center [759, 167] width 57 height 23
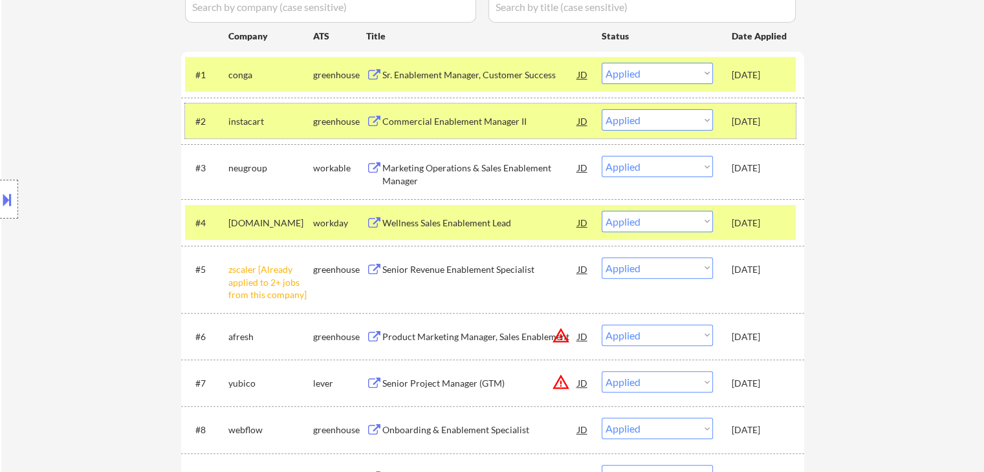
click at [757, 127] on div "[DATE]" at bounding box center [759, 121] width 57 height 13
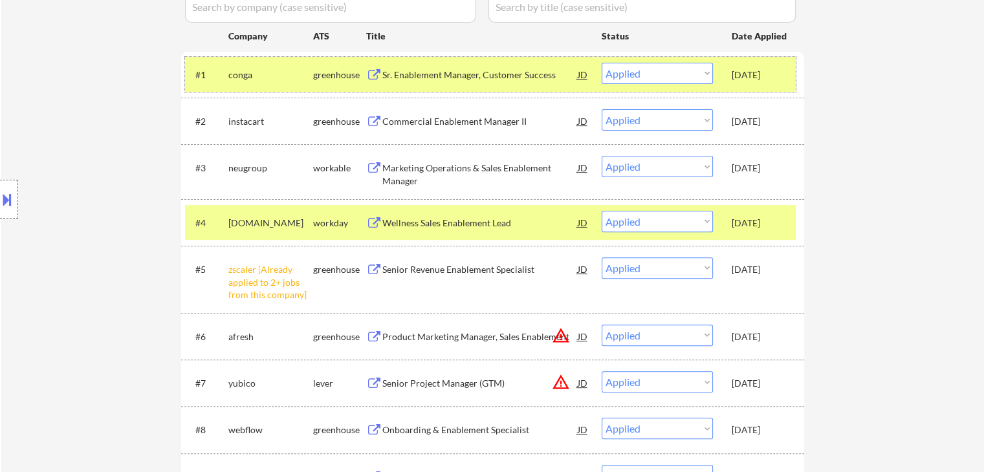
click at [760, 85] on div "[DATE]" at bounding box center [759, 74] width 57 height 23
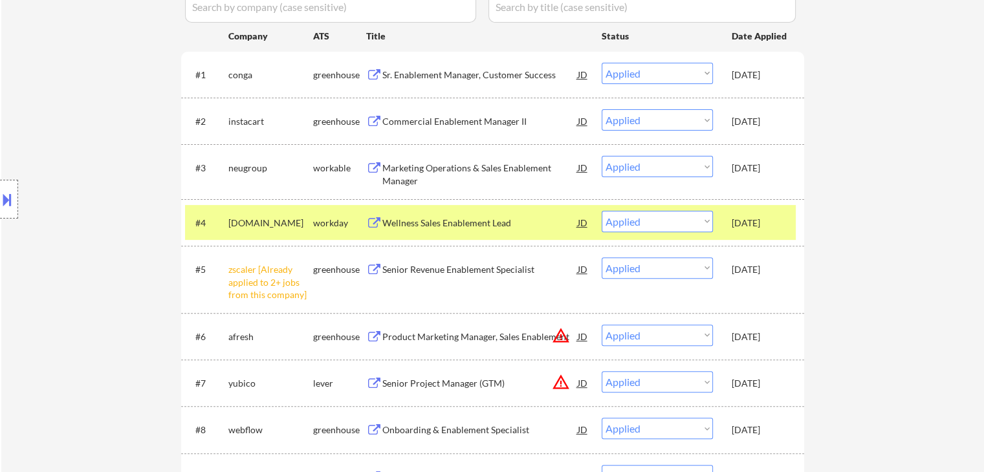
select select ""applied""
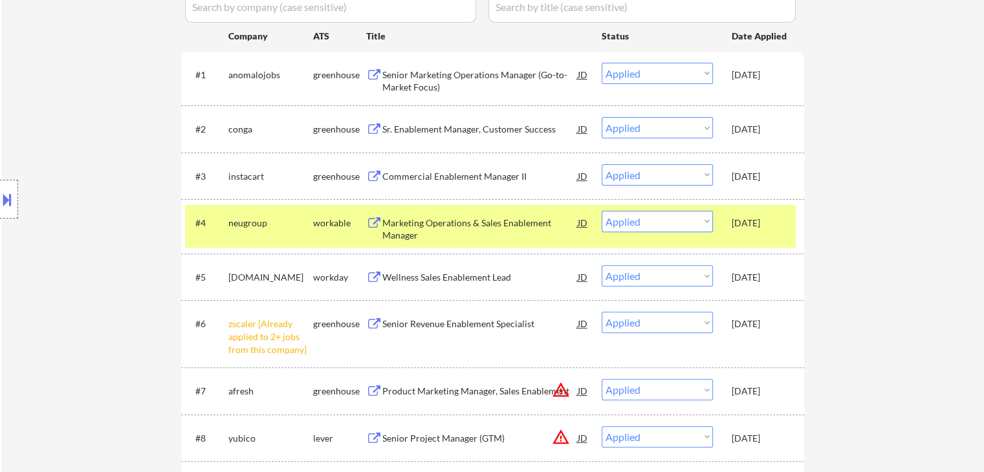
select select ""applied""
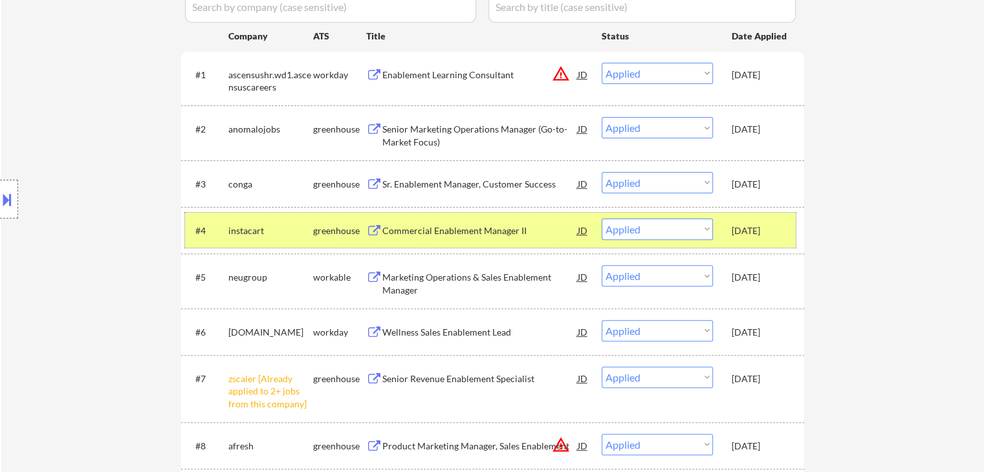
click at [258, 241] on div "instacart" at bounding box center [270, 230] width 85 height 23
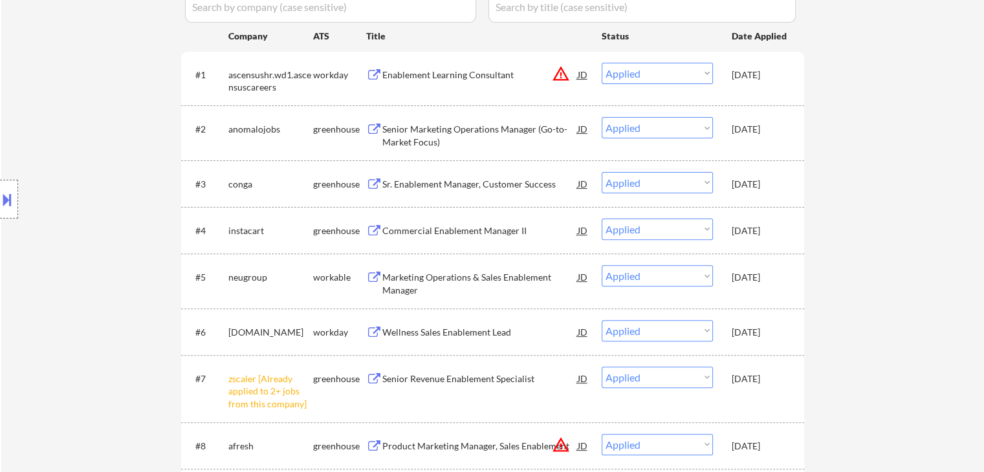
click at [245, 332] on div "[DOMAIN_NAME]" at bounding box center [270, 332] width 85 height 13
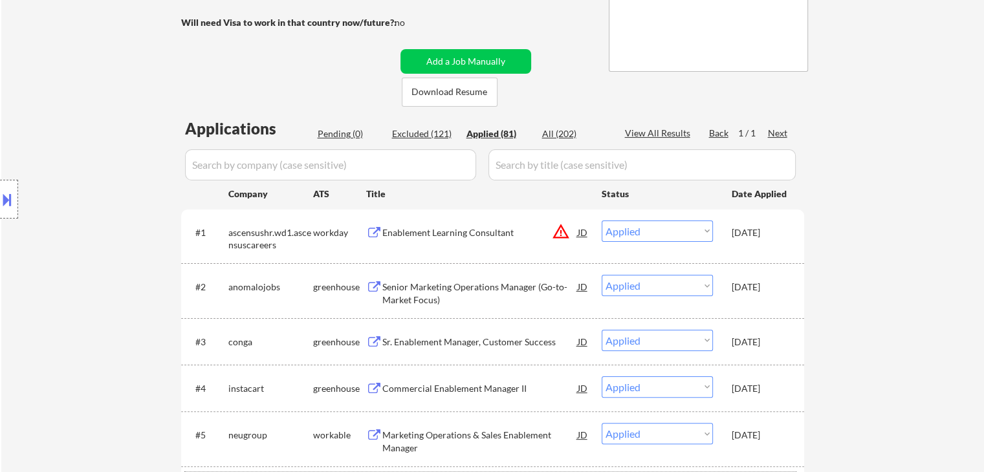
scroll to position [65, 0]
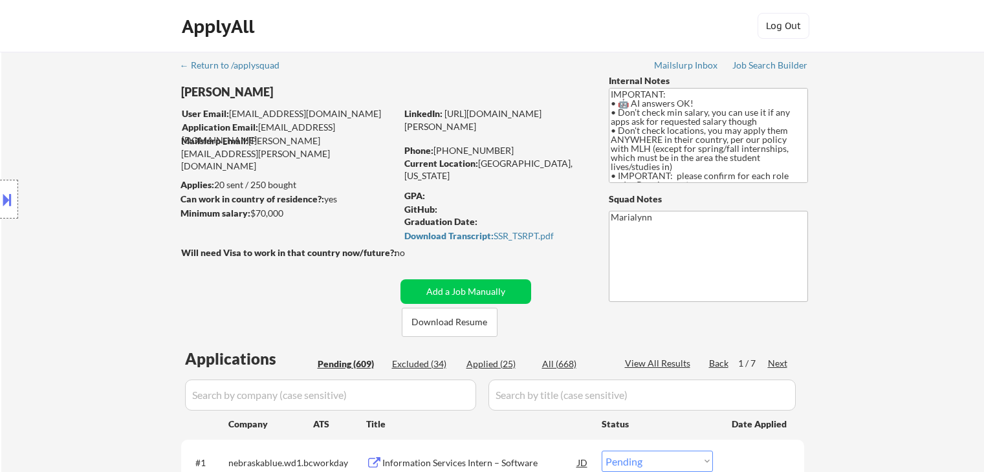
select select ""pending""
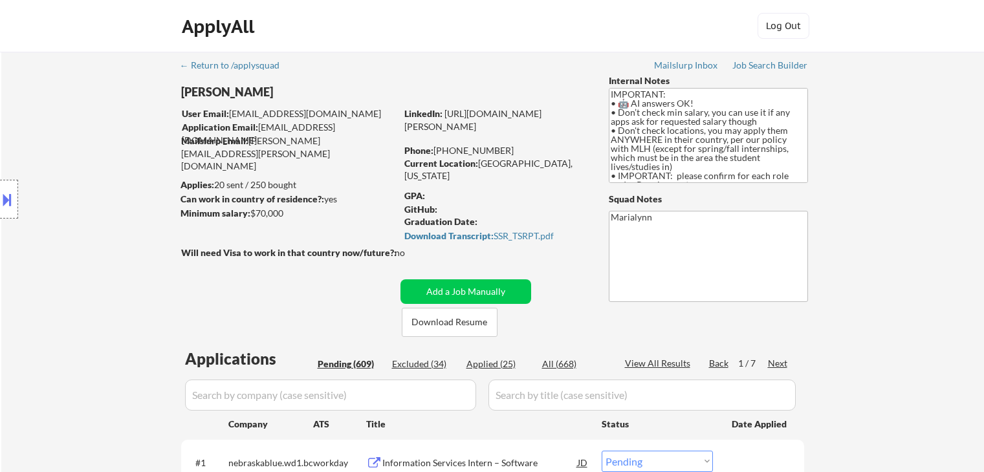
select select ""pending""
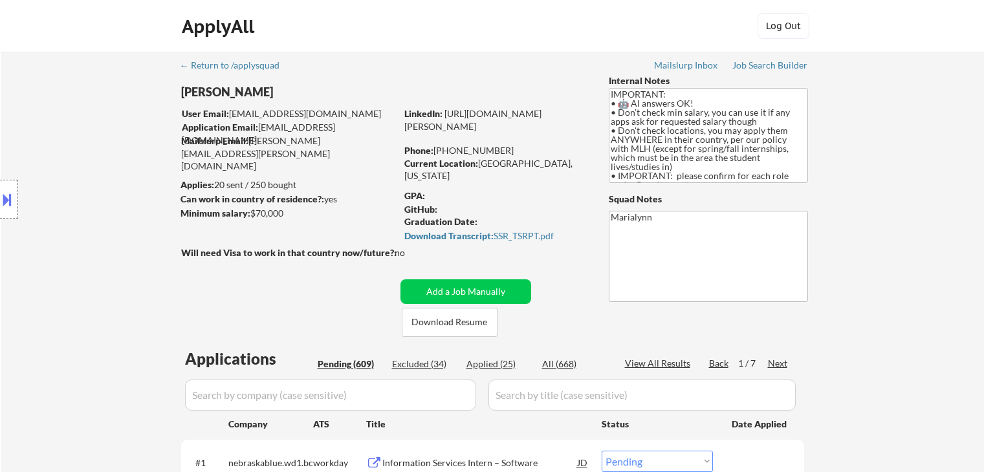
select select ""pending""
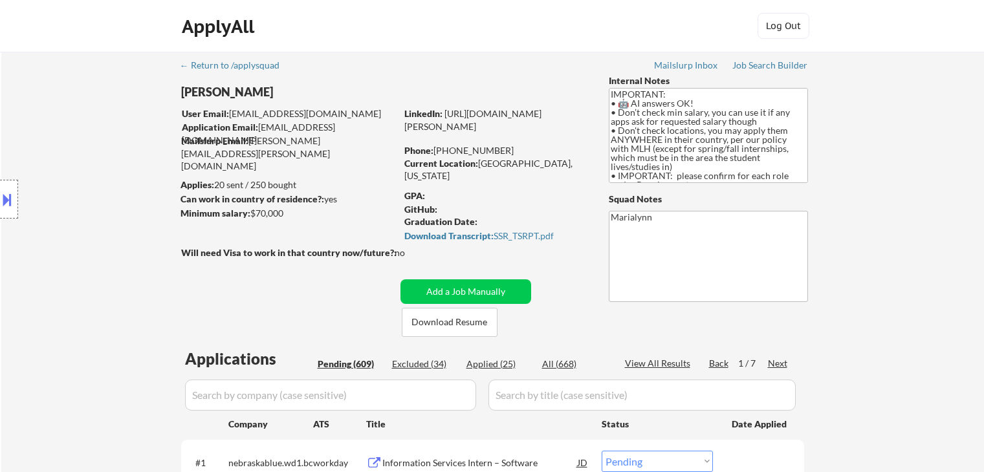
select select ""pending""
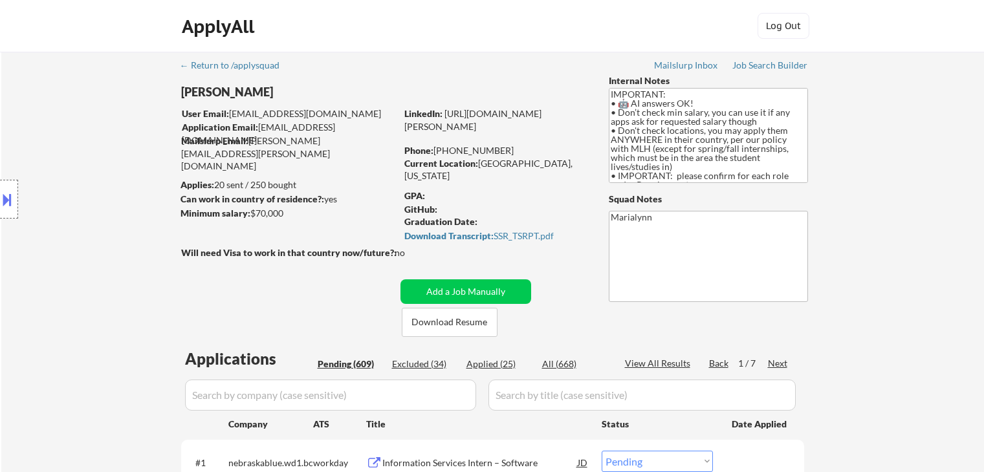
select select ""pending""
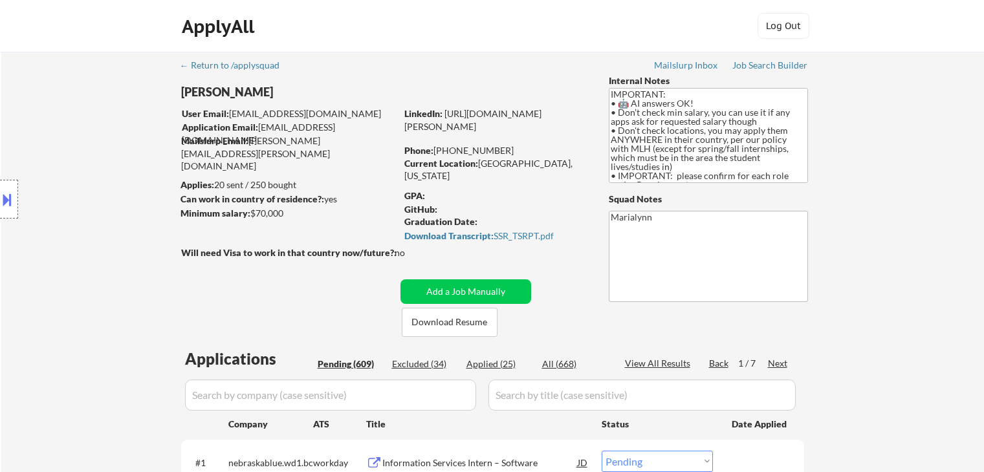
select select ""pending""
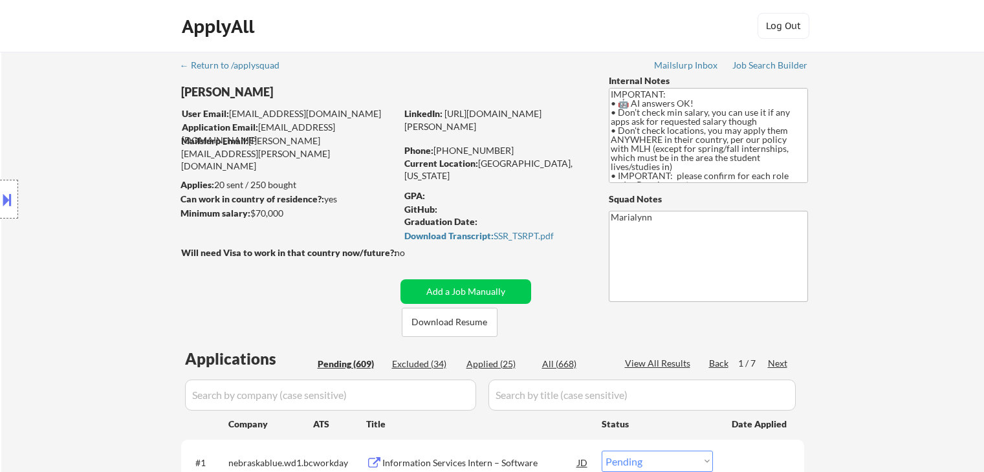
select select ""pending""
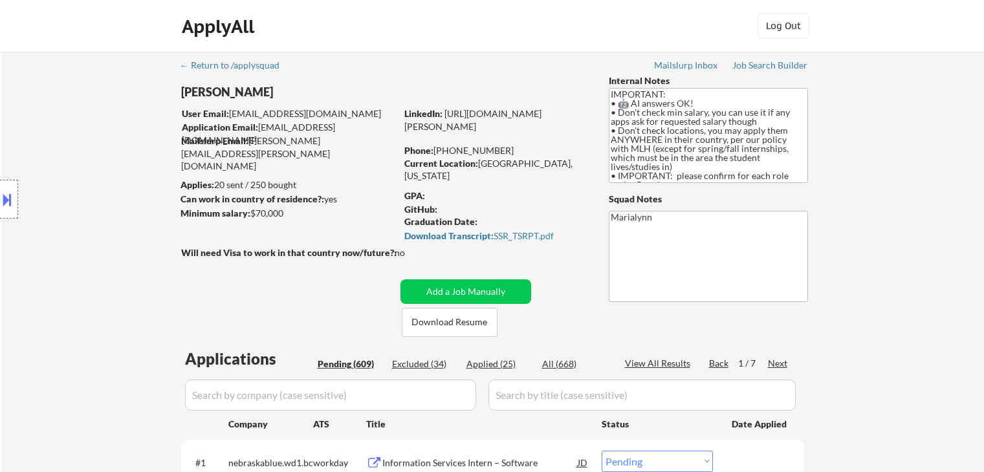
select select ""pending""
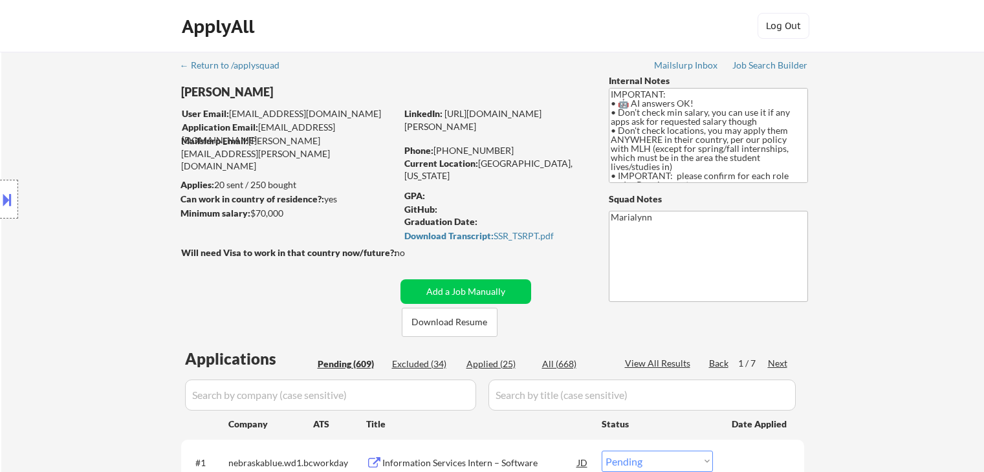
select select ""pending""
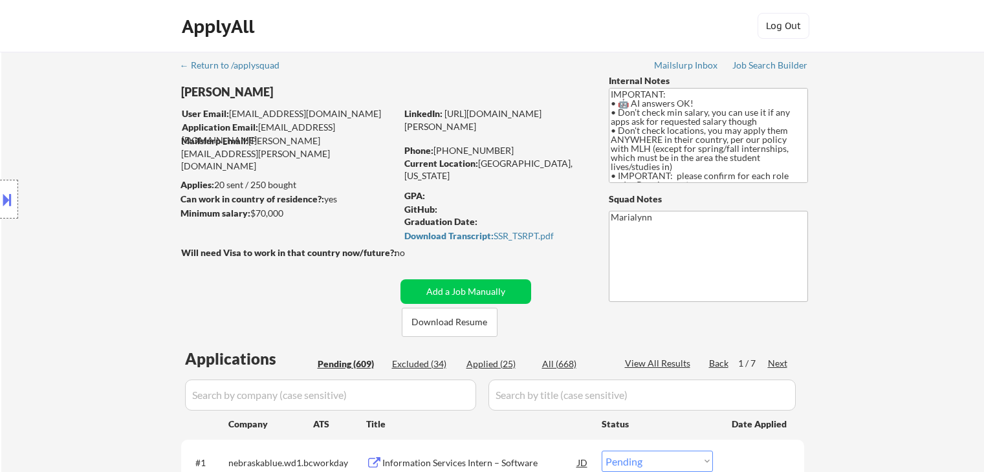
select select ""pending""
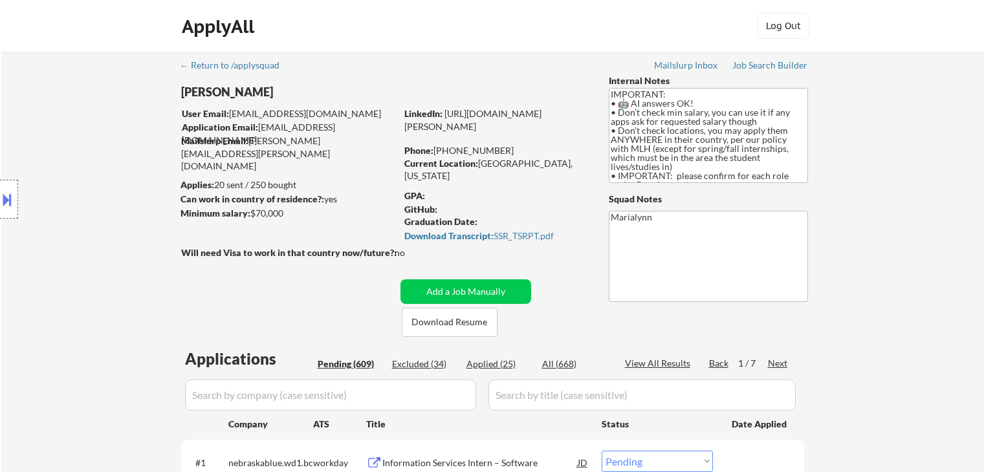
select select ""pending""
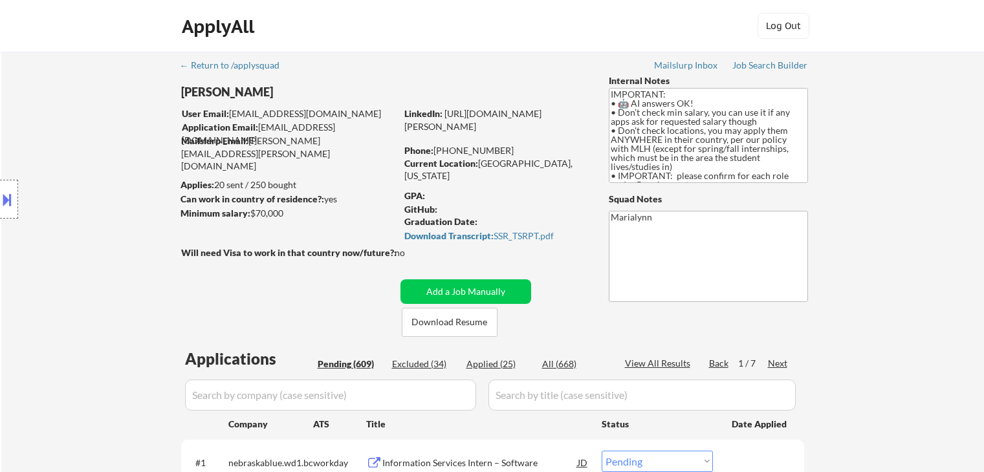
select select ""pending""
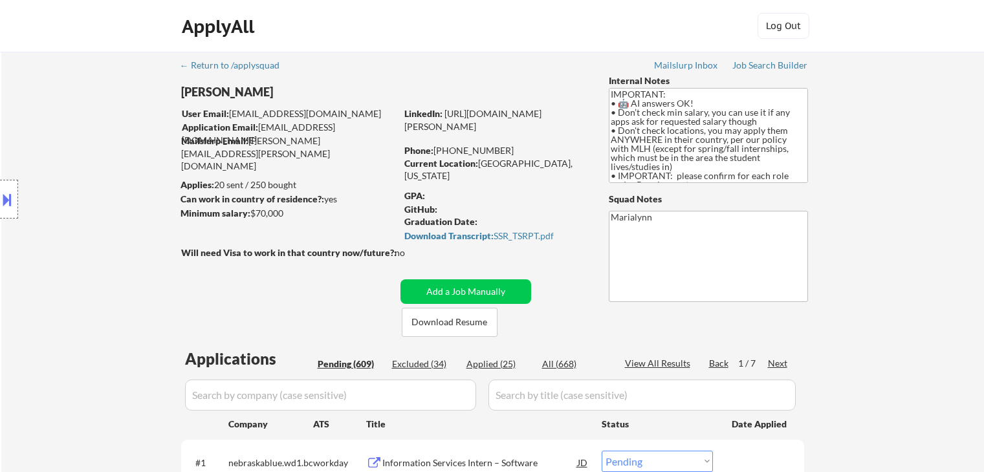
select select ""pending""
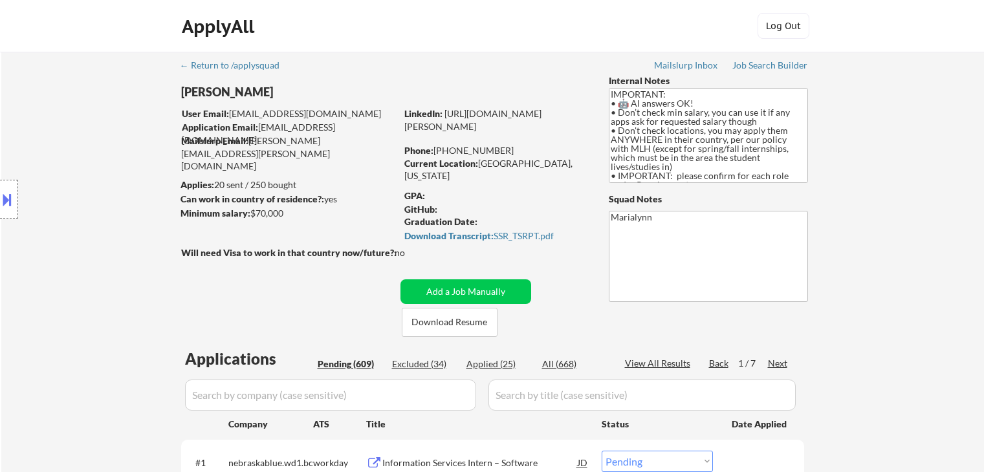
select select ""pending""
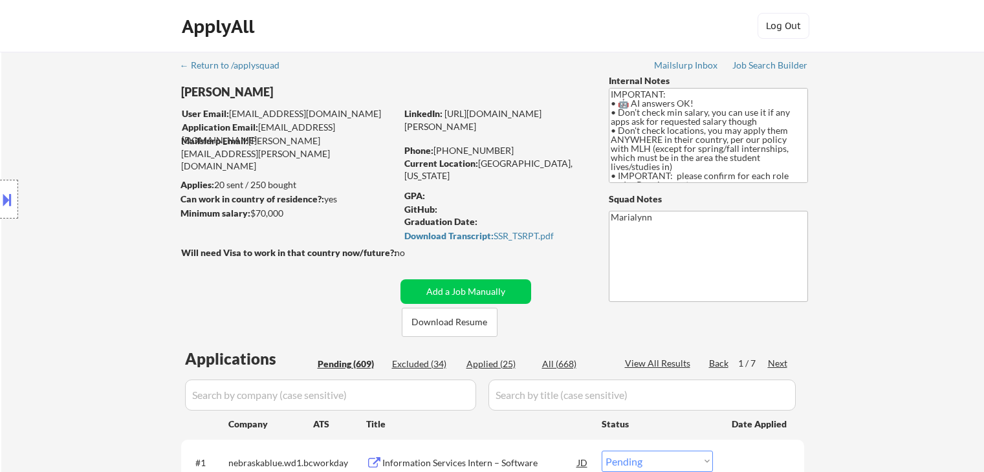
select select ""pending""
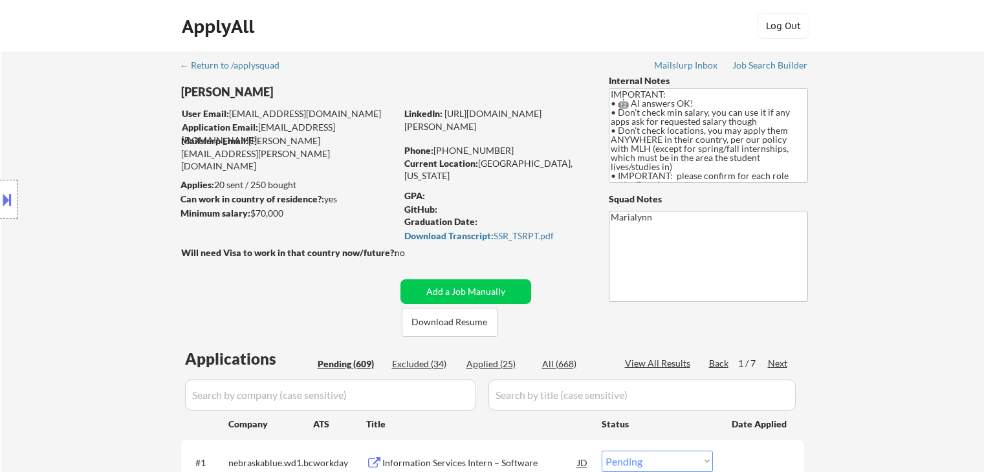
select select ""pending""
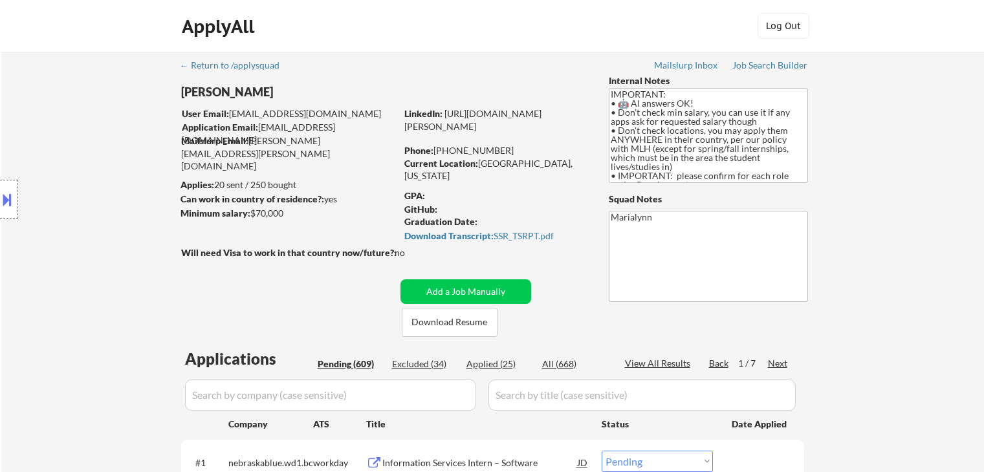
select select ""pending""
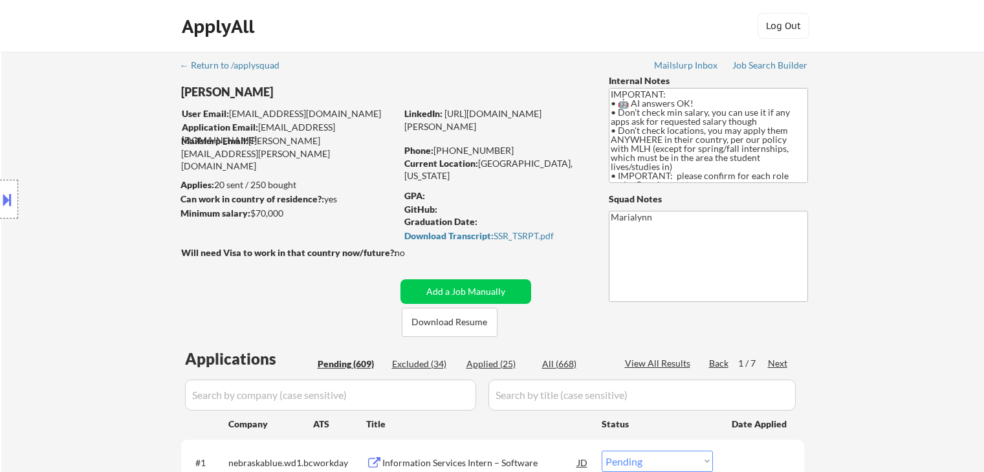
select select ""pending""
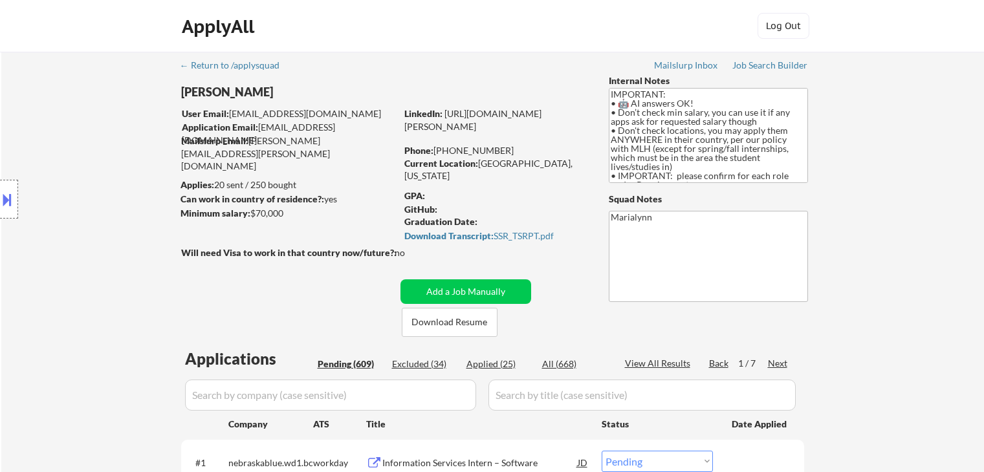
select select ""pending""
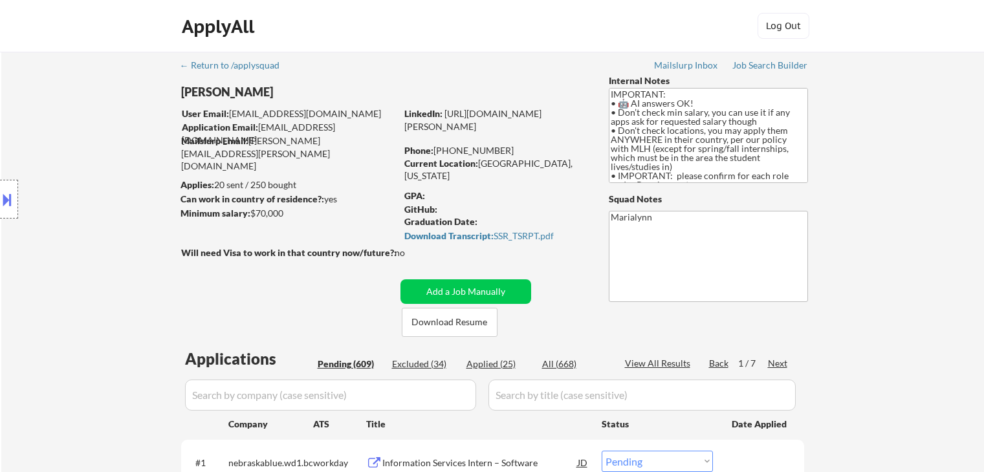
select select ""pending""
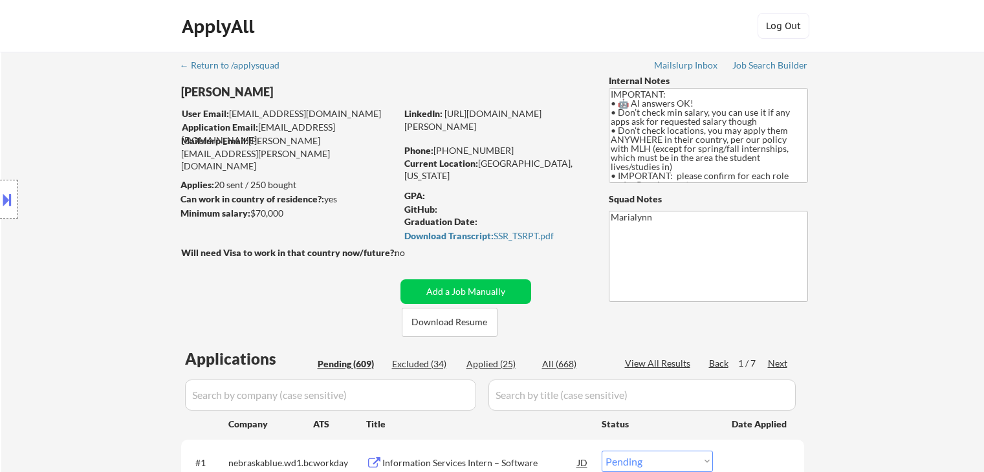
scroll to position [259, 0]
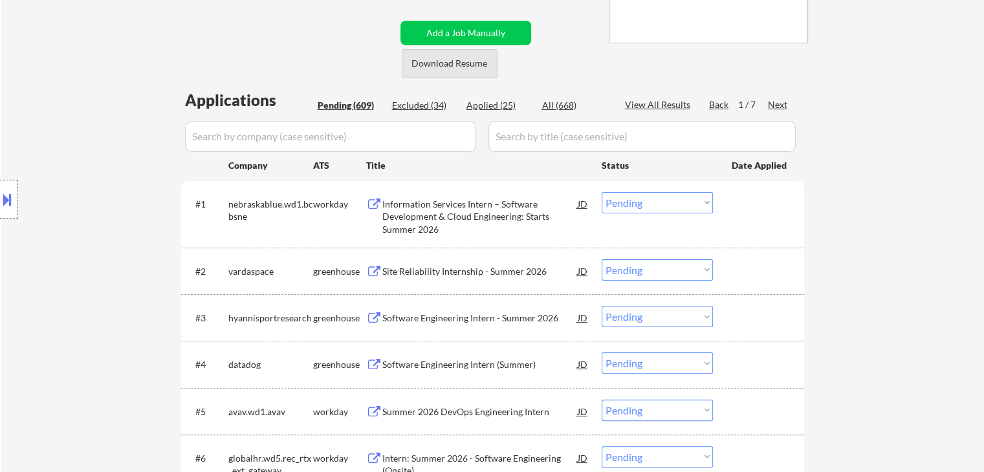
click at [466, 65] on button "Download Resume" at bounding box center [450, 63] width 96 height 29
click at [765, 105] on div "1 / 7" at bounding box center [753, 104] width 30 height 13
click at [773, 102] on div "Next" at bounding box center [778, 104] width 21 height 13
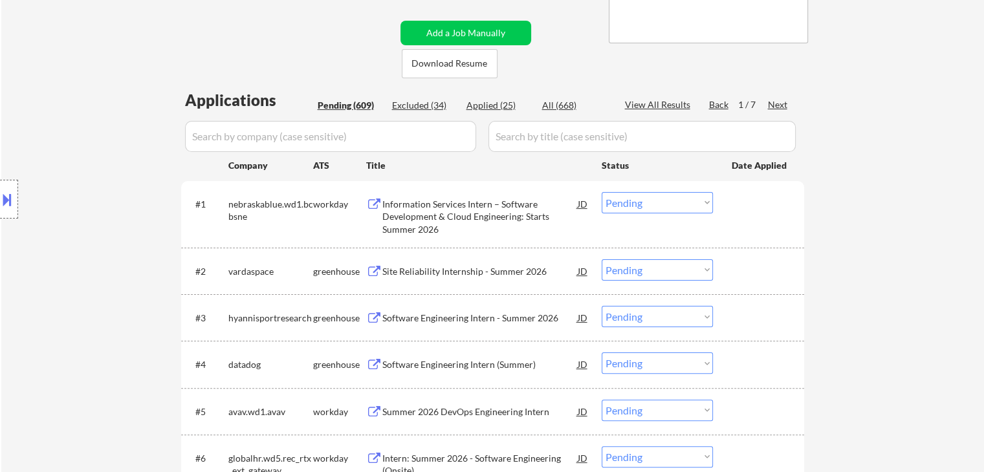
click at [773, 102] on div "Next" at bounding box center [778, 104] width 21 height 13
click at [773, 101] on div "Next" at bounding box center [778, 104] width 21 height 13
click at [777, 104] on div "Next" at bounding box center [778, 104] width 21 height 13
click at [779, 104] on div "Next" at bounding box center [778, 104] width 21 height 13
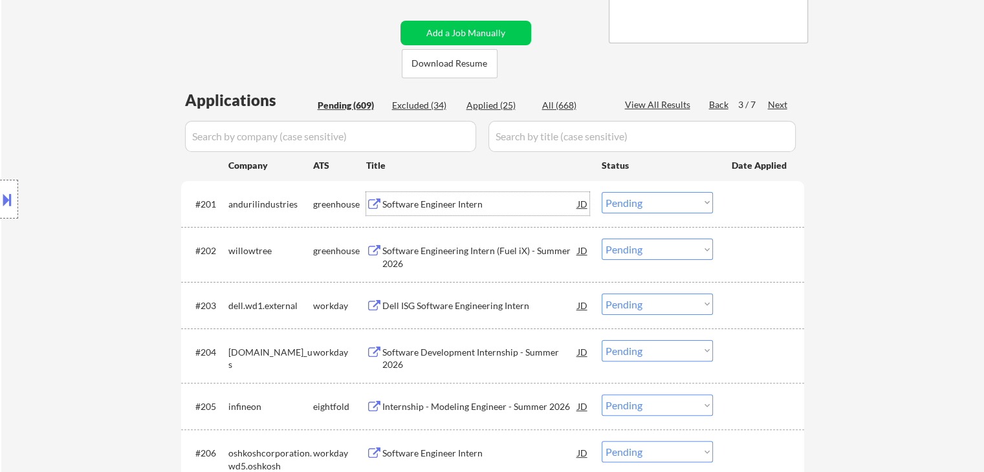
click at [437, 203] on div "Software Engineer Intern" at bounding box center [479, 204] width 195 height 13
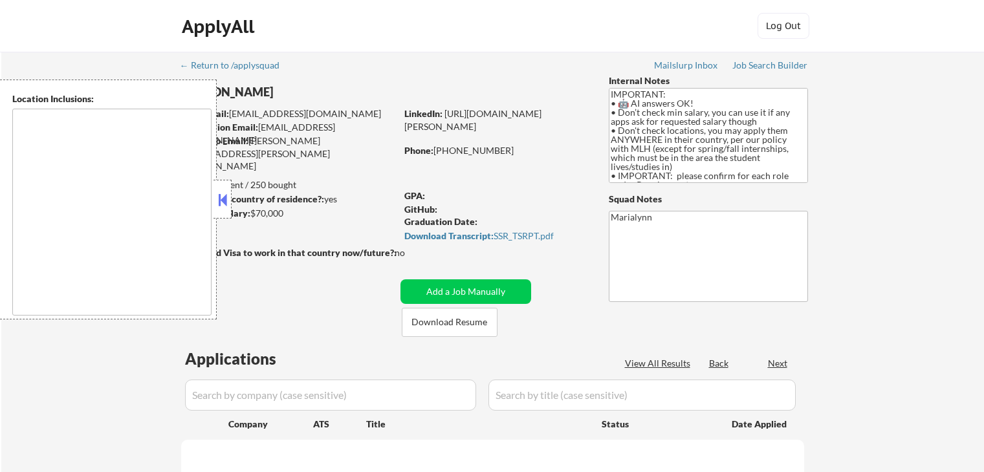
type textarea "country:[GEOGRAPHIC_DATA]"
select select ""pending""
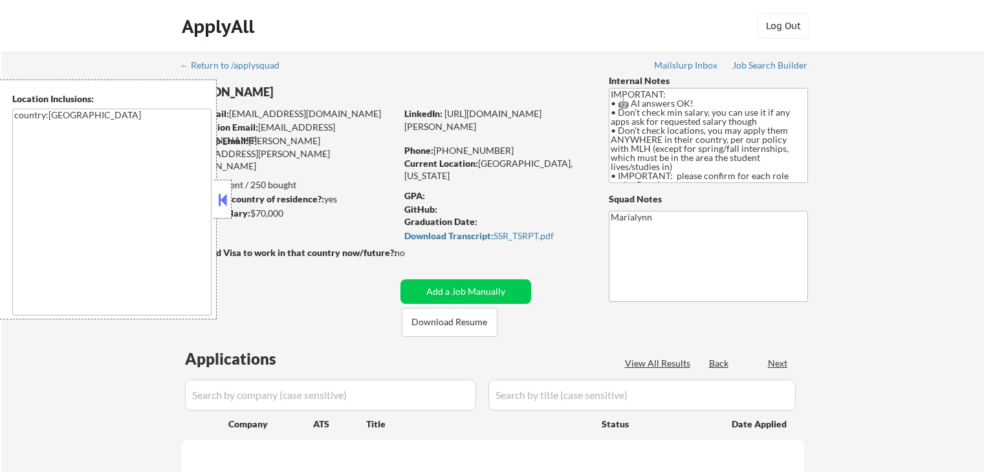
select select ""pending""
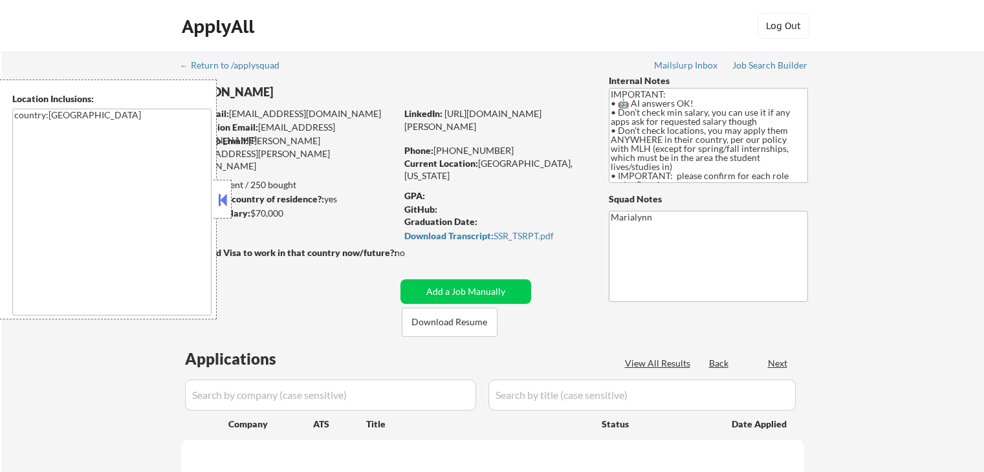
select select ""pending""
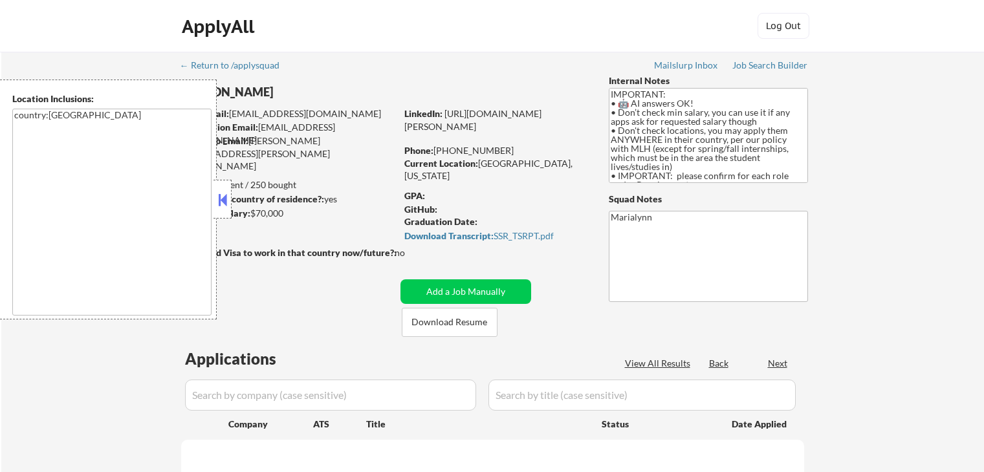
select select ""pending""
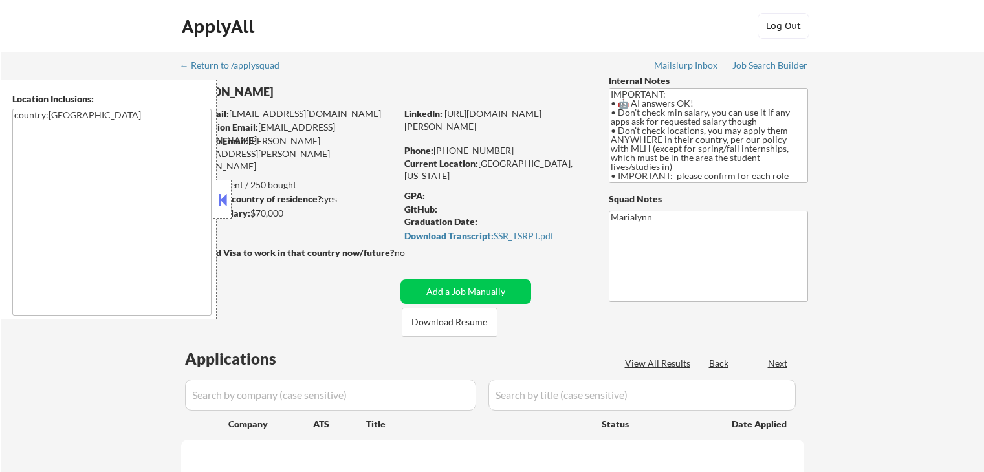
select select ""pending""
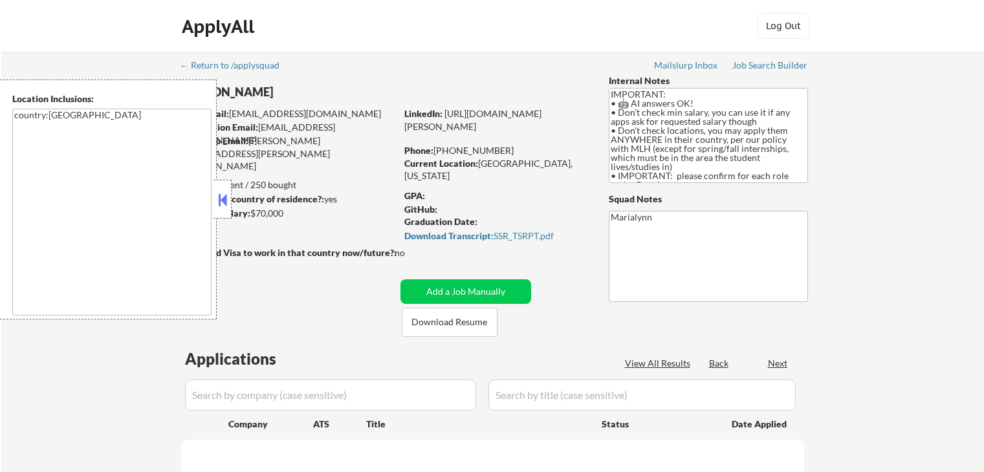
select select ""pending""
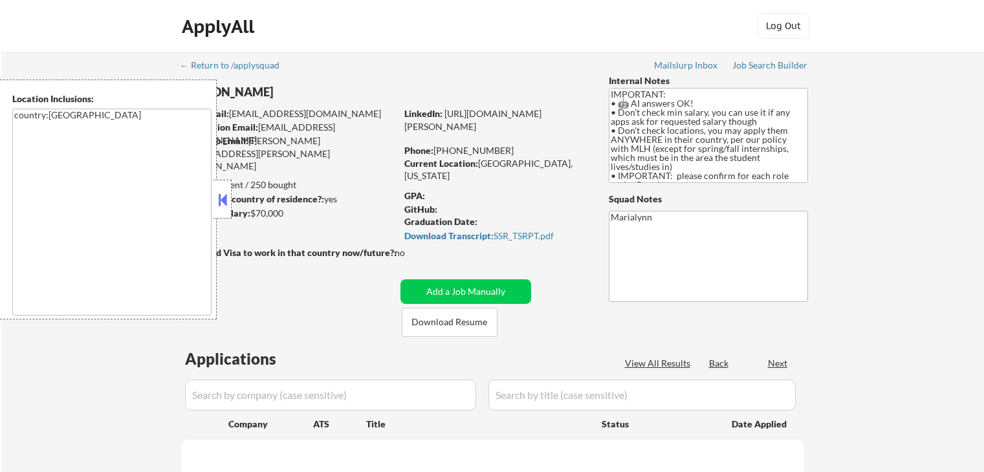
select select ""pending""
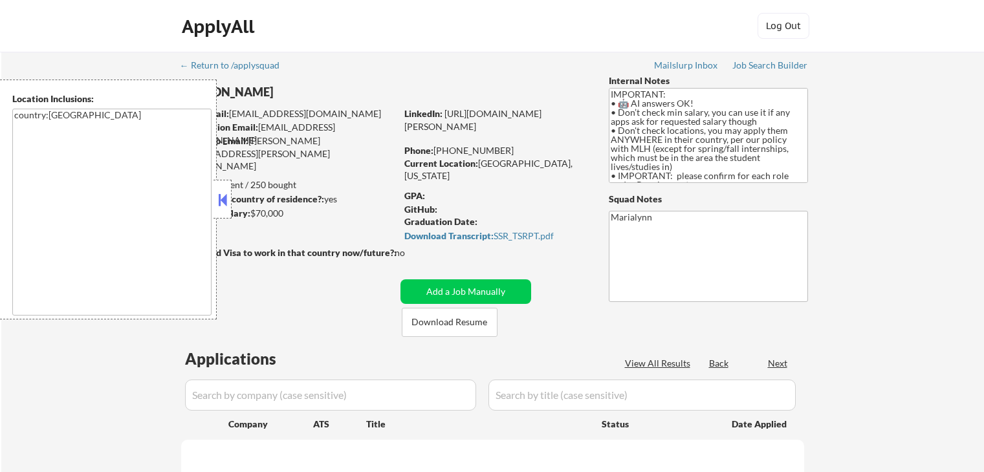
select select ""pending""
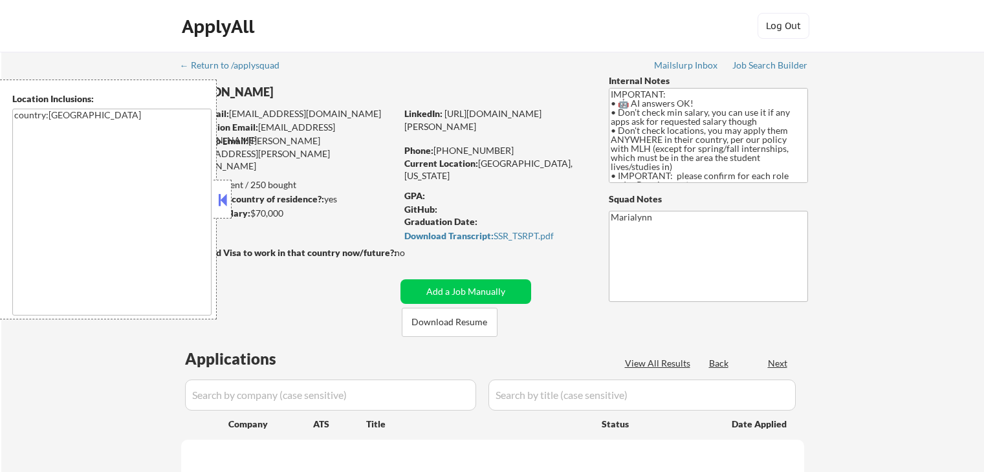
select select ""pending""
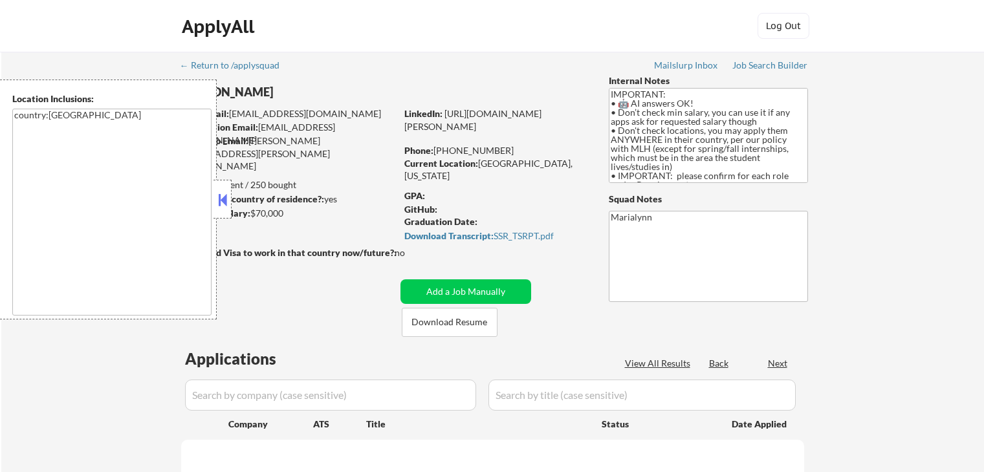
select select ""pending""
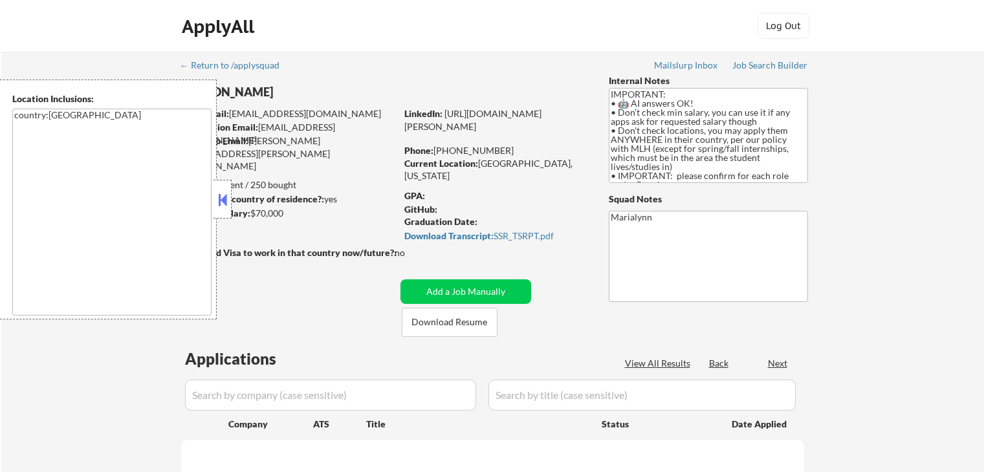
select select ""pending""
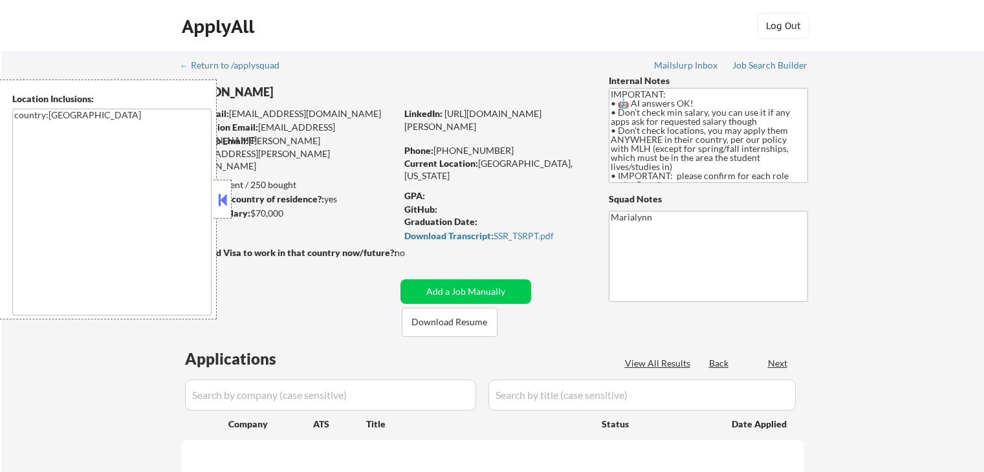
select select ""pending""
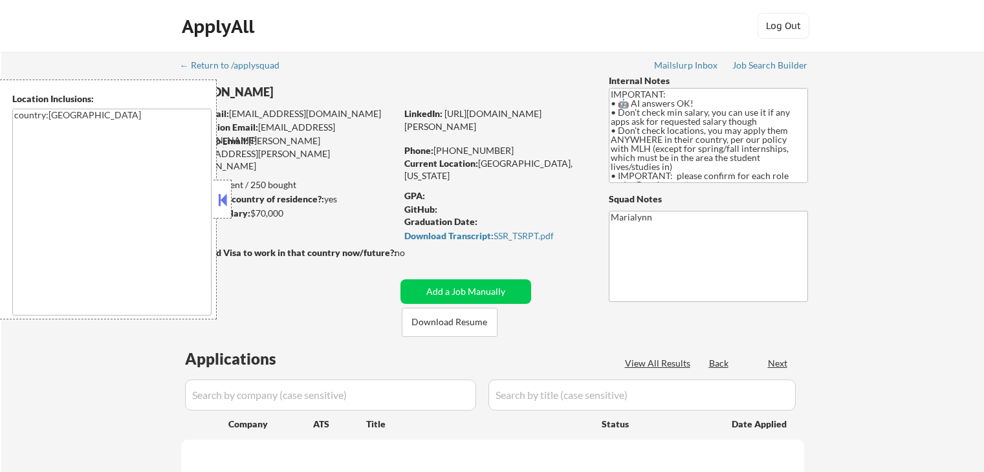
select select ""pending""
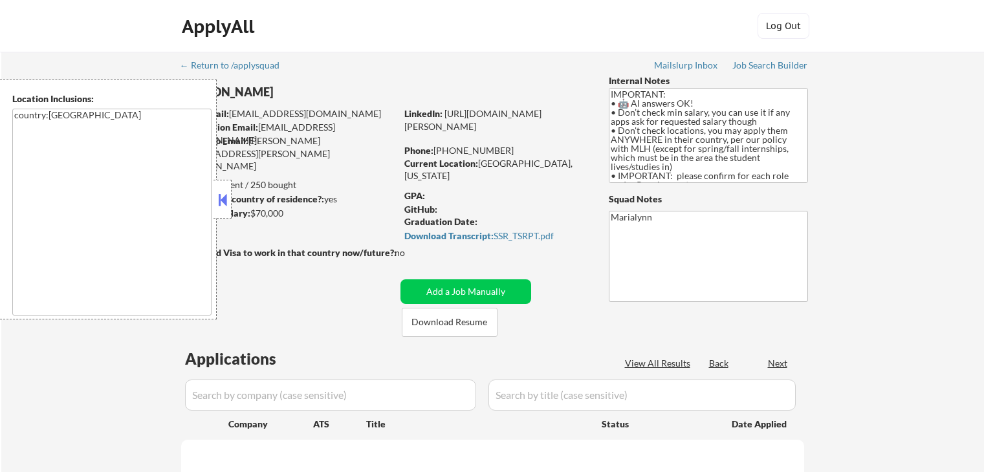
select select ""pending""
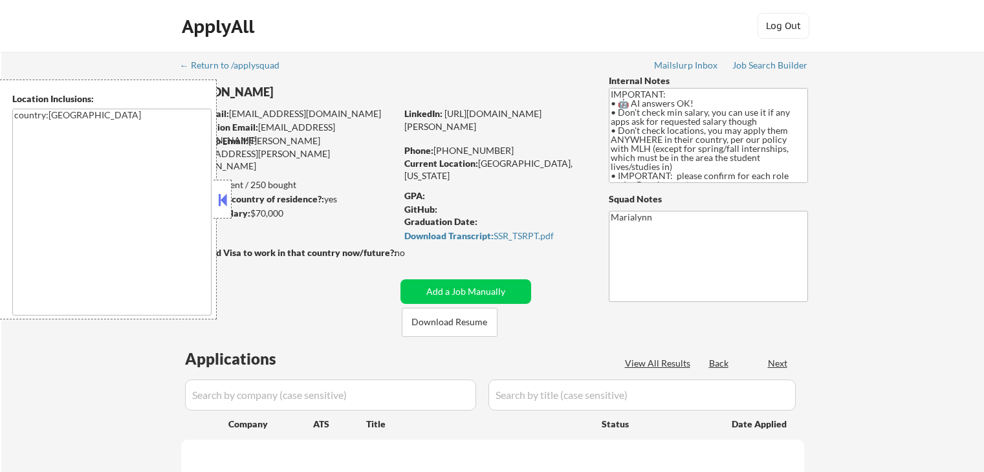
select select ""pending""
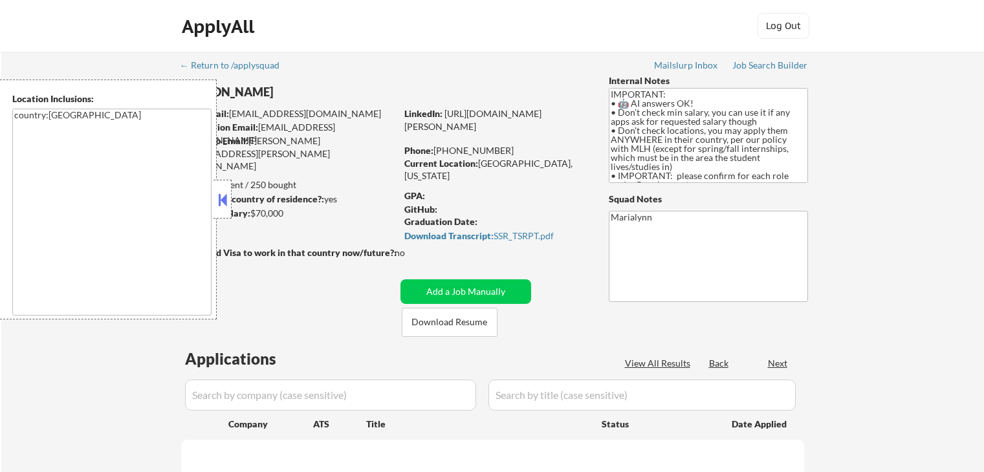
select select ""pending""
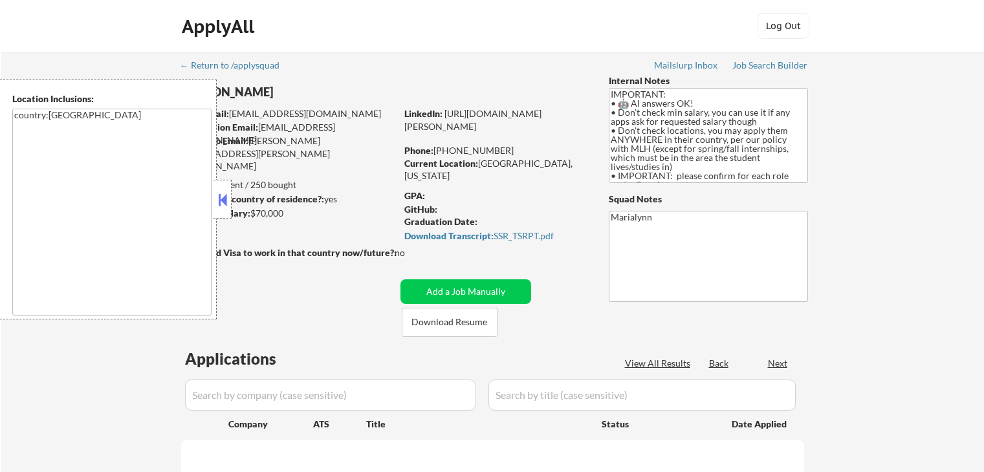
select select ""pending""
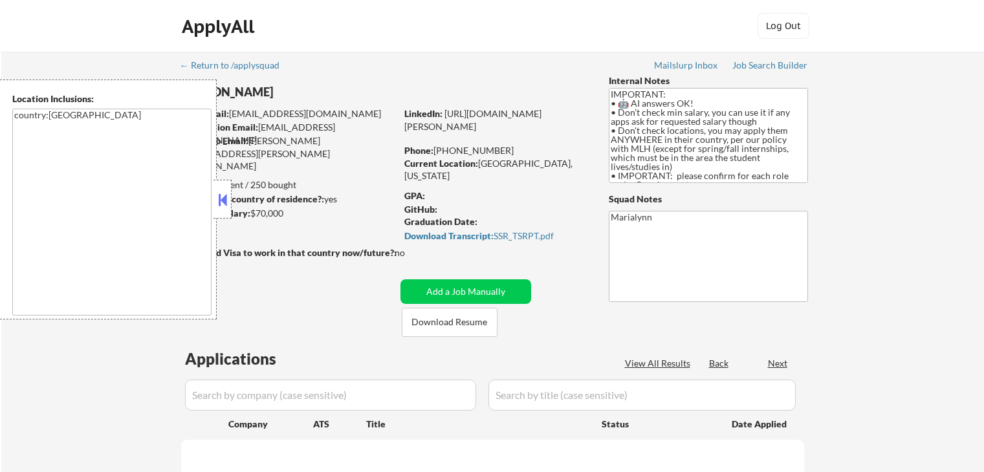
select select ""pending""
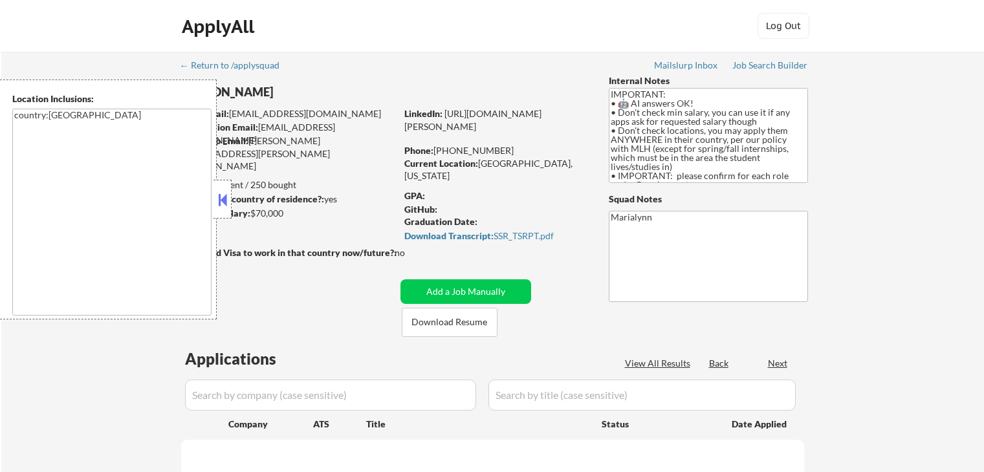
select select ""pending""
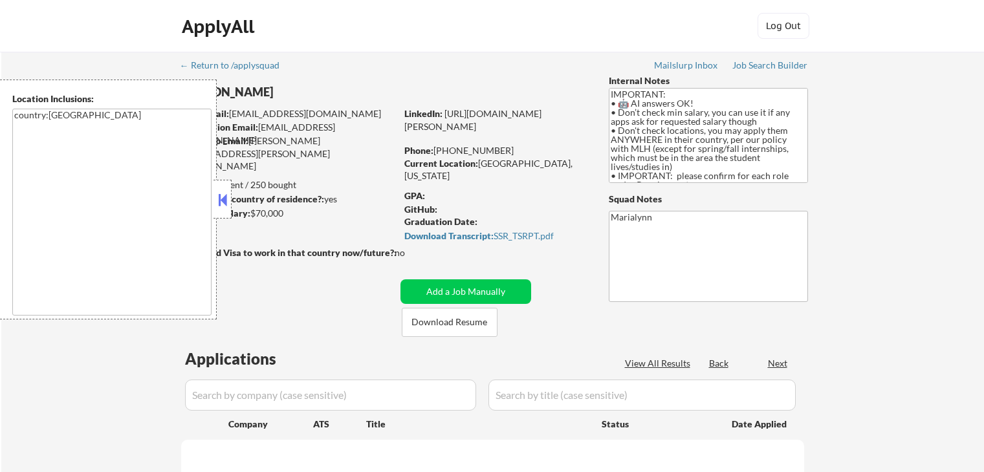
select select ""pending""
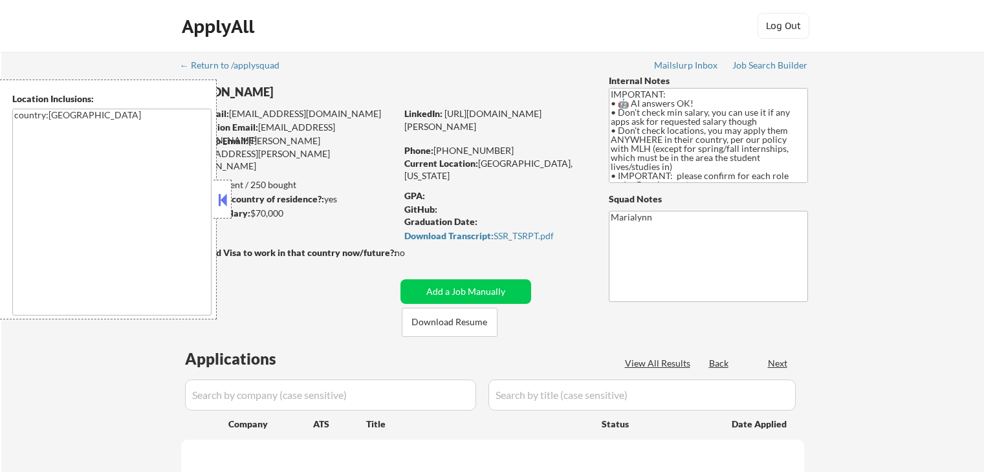
select select ""pending""
